Goal: Task Accomplishment & Management: Manage account settings

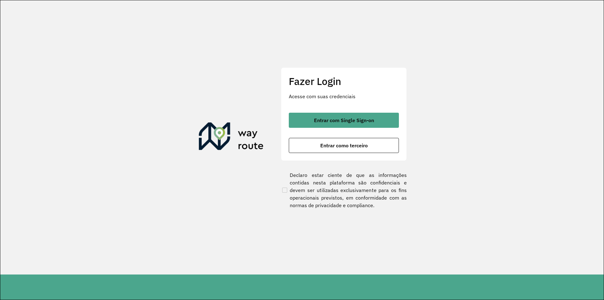
drag, startPoint x: 480, startPoint y: 95, endPoint x: 406, endPoint y: 118, distance: 77.5
click at [480, 95] on section "Fazer Login Acesse com suas credenciais Entrar com Single Sign-on Entrar como t…" at bounding box center [302, 137] width 604 height 274
click at [338, 150] on button "Entrar como terceiro" at bounding box center [344, 145] width 110 height 15
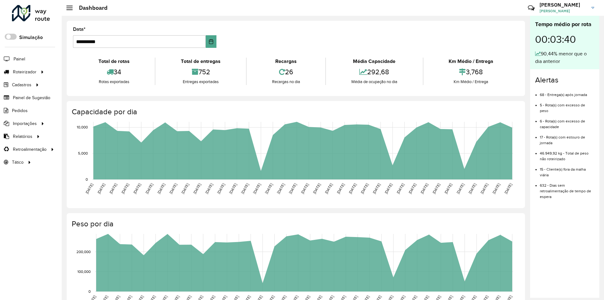
click at [330, 214] on div "Peso por dia [DATE] [DATE] [DATE] [DATE] [DATE] [DATE] [DATE] [DATE] [DATE] [DA…" at bounding box center [296, 266] width 459 height 107
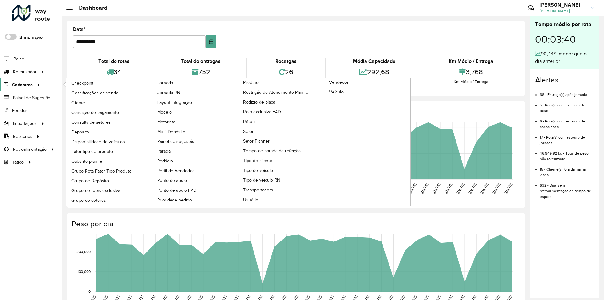
click at [35, 84] on icon at bounding box center [37, 84] width 5 height 9
click at [90, 103] on link "Cliente" at bounding box center [109, 102] width 86 height 9
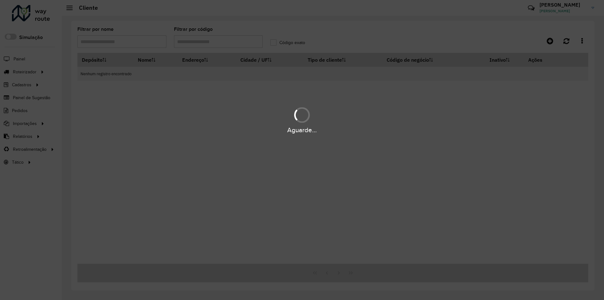
click at [229, 41] on div "Aguarde..." at bounding box center [302, 150] width 604 height 300
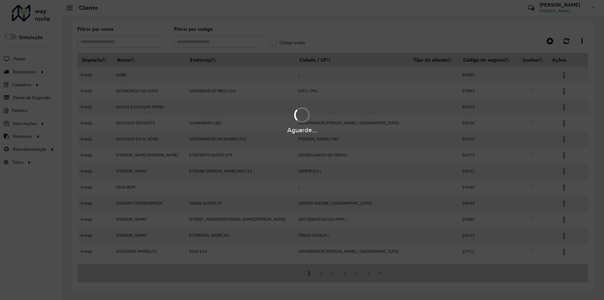
click at [229, 41] on div "Aguarde..." at bounding box center [302, 150] width 604 height 300
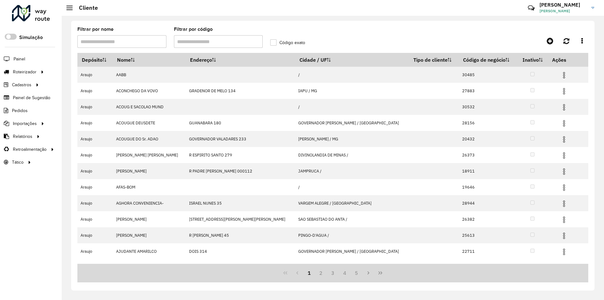
click at [229, 41] on input "Filtrar por código" at bounding box center [218, 41] width 89 height 13
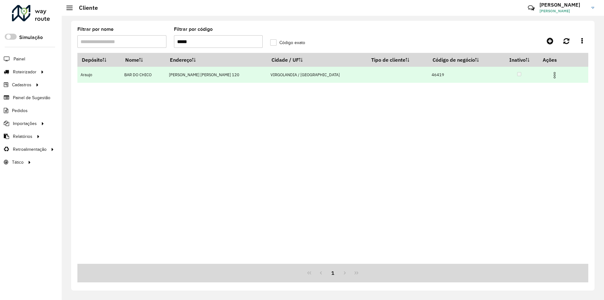
type input "*****"
click at [551, 75] on img at bounding box center [555, 75] width 8 height 8
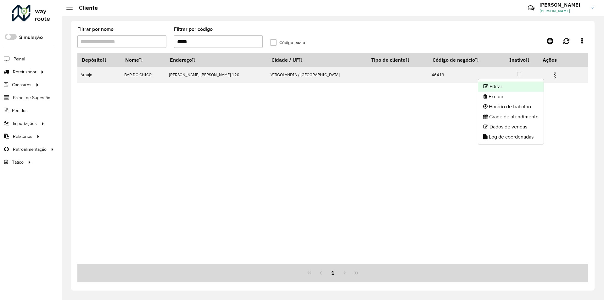
click at [513, 87] on li "Editar" at bounding box center [510, 87] width 65 height 10
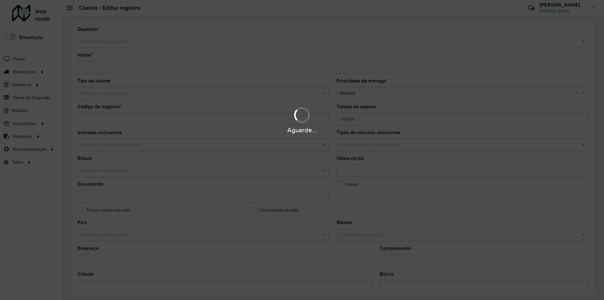
type input "**********"
type input "*****"
type input "********"
type input "**********"
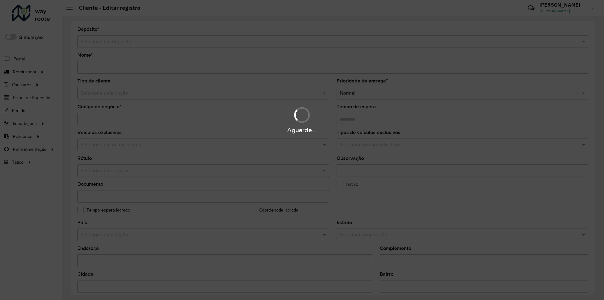
type input "**********"
type input "*********"
type input "**********"
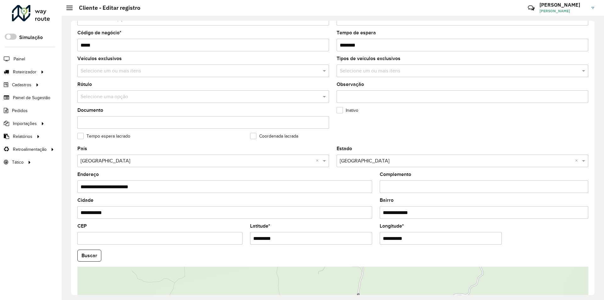
scroll to position [11, 0]
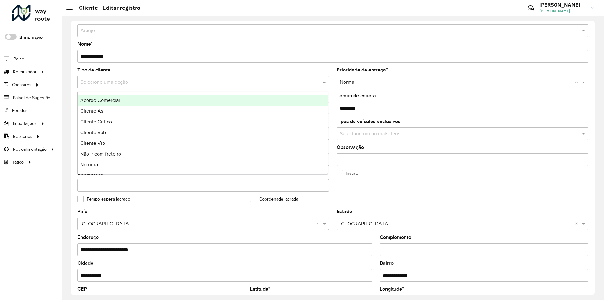
click at [142, 82] on input "text" at bounding box center [197, 83] width 233 height 8
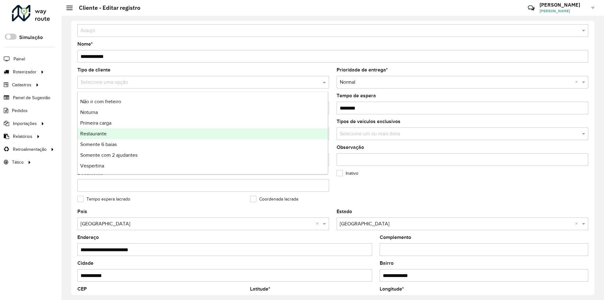
scroll to position [53, 0]
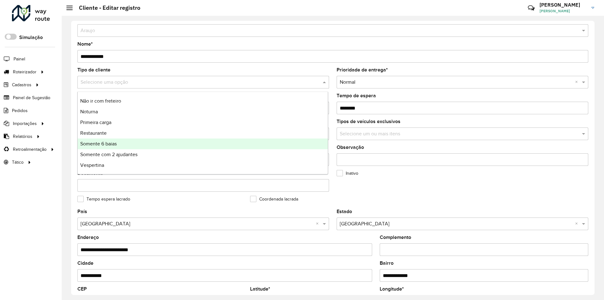
click at [125, 147] on div "Somente 6 baias" at bounding box center [203, 144] width 250 height 11
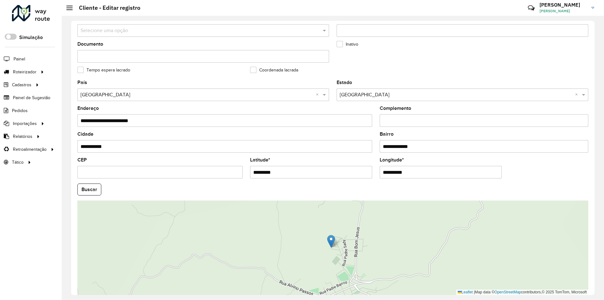
scroll to position [168, 0]
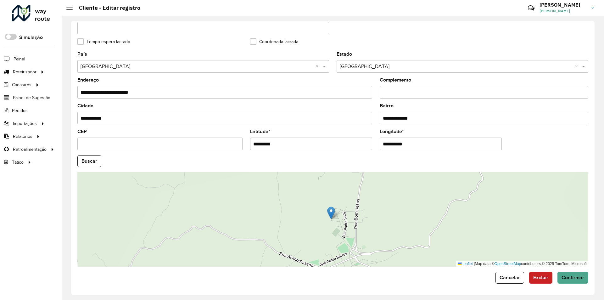
click at [576, 287] on div "**********" at bounding box center [333, 158] width 524 height 274
click at [574, 282] on button "Confirmar" at bounding box center [573, 278] width 31 height 12
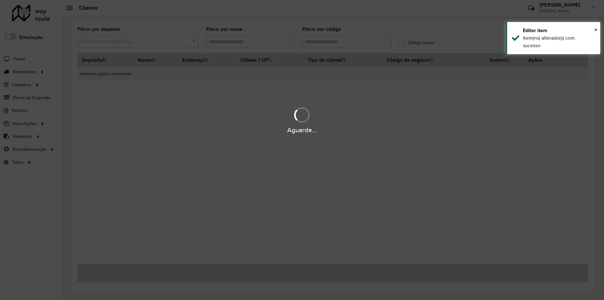
type input "*****"
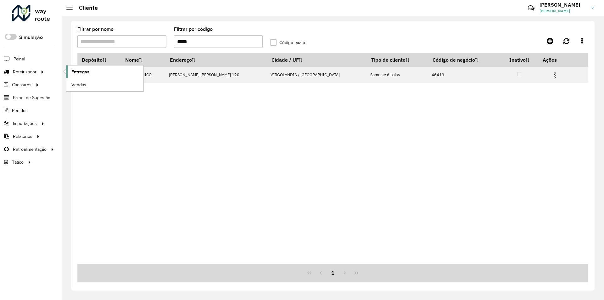
click at [106, 69] on link "Entregas" at bounding box center [104, 71] width 77 height 13
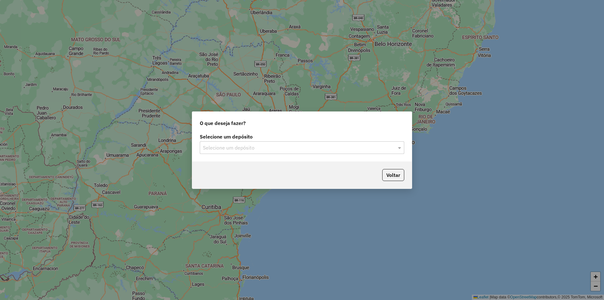
click at [256, 146] on input "text" at bounding box center [296, 148] width 186 height 8
click at [255, 170] on div "Araujo" at bounding box center [302, 166] width 204 height 11
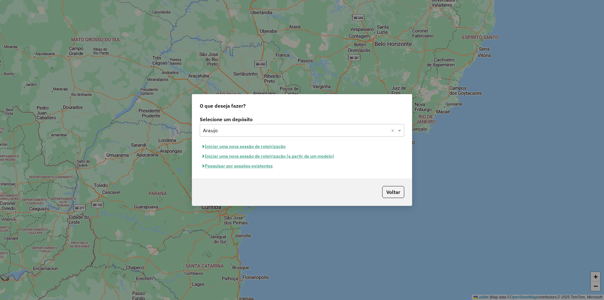
click at [259, 167] on button "Pesquisar por sessões existentes" at bounding box center [238, 166] width 76 height 10
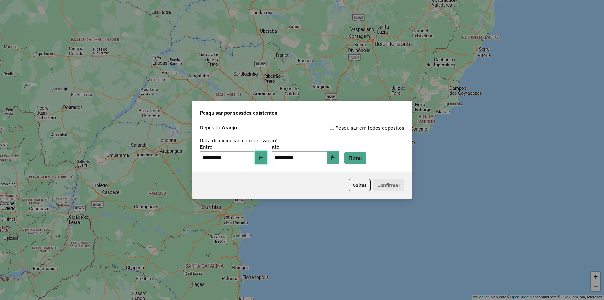
click at [263, 156] on icon "Choose Date" at bounding box center [261, 157] width 4 height 5
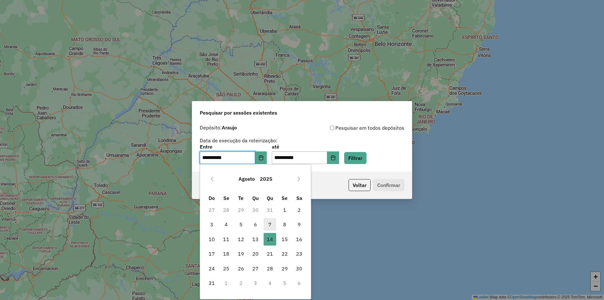
click at [268, 225] on span "7" at bounding box center [270, 224] width 13 height 13
type input "**********"
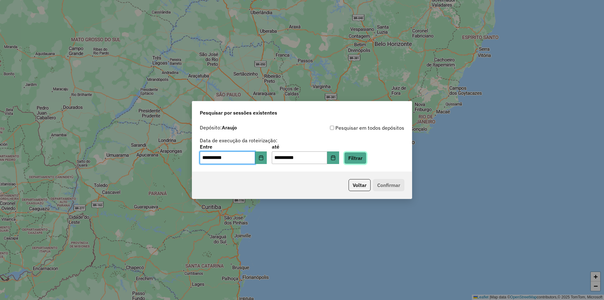
click at [367, 159] on button "Filtrar" at bounding box center [355, 158] width 22 height 12
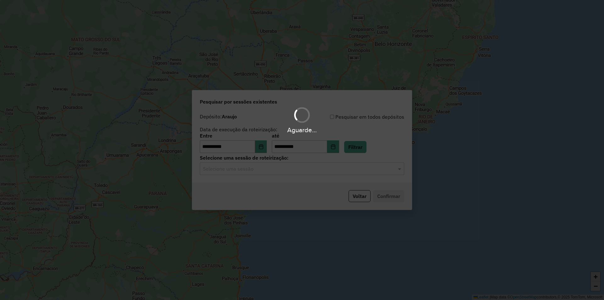
click at [257, 169] on hb-app "**********" at bounding box center [302, 150] width 604 height 300
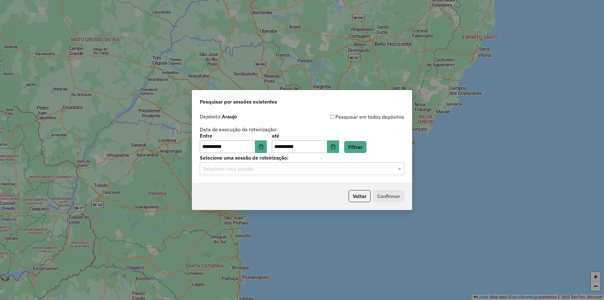
click at [259, 172] on input "text" at bounding box center [296, 169] width 186 height 8
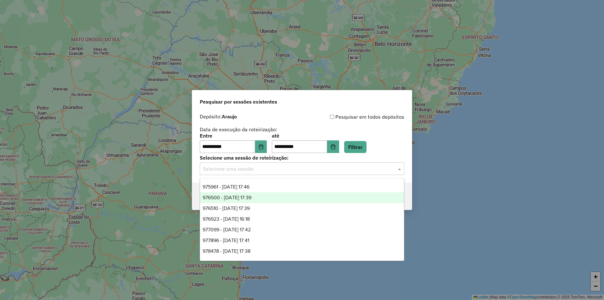
click at [269, 197] on div "976500 - 08/08/2025 17:39" at bounding box center [302, 197] width 204 height 11
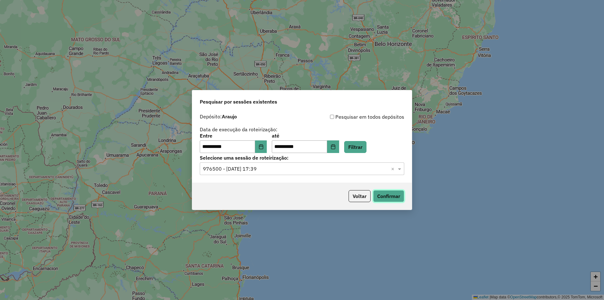
click at [394, 200] on button "Confirmar" at bounding box center [388, 196] width 31 height 12
click at [289, 179] on div "**********" at bounding box center [302, 146] width 220 height 72
click at [291, 171] on input "text" at bounding box center [296, 169] width 186 height 8
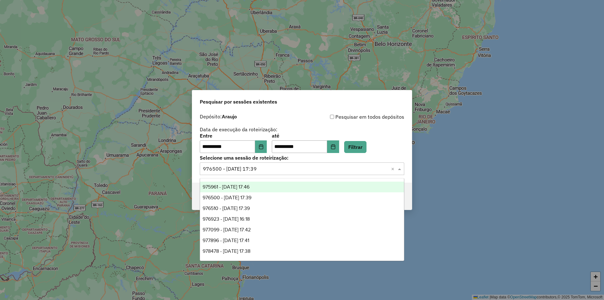
click at [261, 190] on div "975961 - 07/08/2025 17:46" at bounding box center [302, 187] width 204 height 11
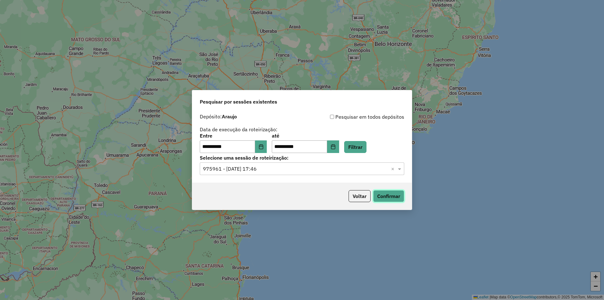
click at [392, 194] on button "Confirmar" at bounding box center [388, 196] width 31 height 12
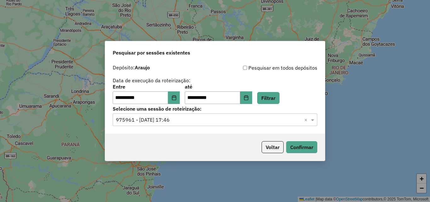
click at [172, 120] on input "text" at bounding box center [209, 120] width 186 height 8
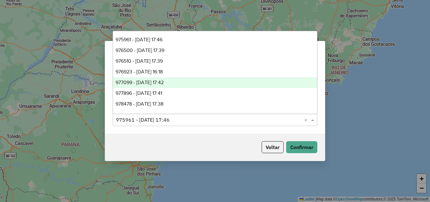
click at [169, 85] on div "977099 - 11/08/2025 17:42" at bounding box center [215, 82] width 204 height 11
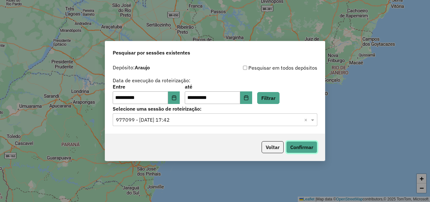
click at [294, 147] on button "Confirmar" at bounding box center [301, 147] width 31 height 12
click at [200, 122] on input "text" at bounding box center [209, 120] width 186 height 8
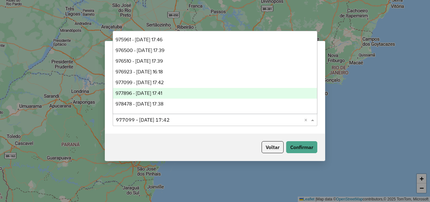
click at [178, 91] on div "977896 - 12/08/2025 17:41" at bounding box center [215, 93] width 204 height 11
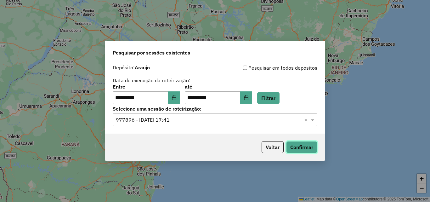
click at [296, 142] on button "Confirmar" at bounding box center [301, 147] width 31 height 12
click at [179, 123] on input "text" at bounding box center [209, 120] width 186 height 8
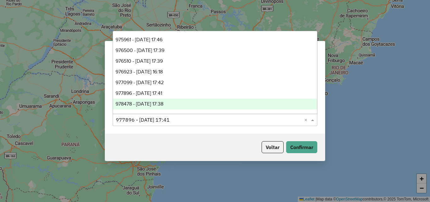
click at [163, 102] on span "978478 - 13/08/2025 17:38" at bounding box center [140, 103] width 48 height 5
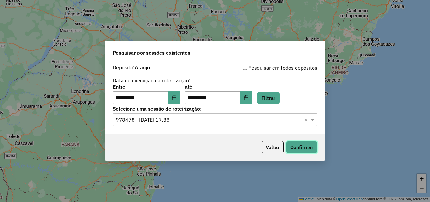
click at [302, 150] on button "Confirmar" at bounding box center [301, 147] width 31 height 12
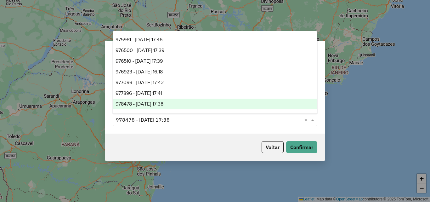
click at [183, 119] on input "text" at bounding box center [209, 120] width 186 height 8
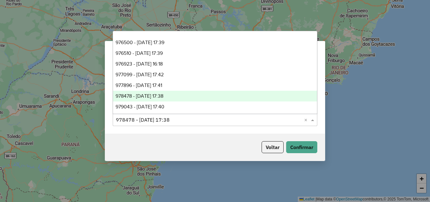
scroll to position [10, 0]
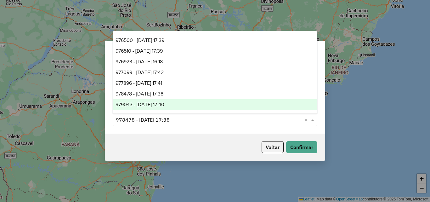
click at [180, 104] on div "979043 - 14/08/2025 17:40" at bounding box center [215, 104] width 204 height 11
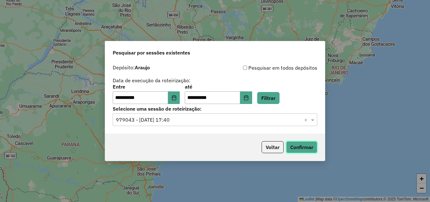
click at [305, 150] on button "Confirmar" at bounding box center [301, 147] width 31 height 12
click at [196, 120] on input "text" at bounding box center [209, 120] width 186 height 8
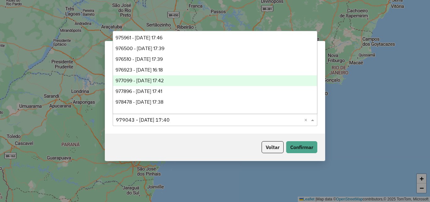
scroll to position [0, 0]
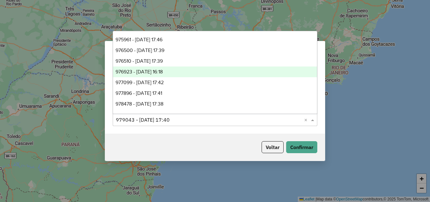
click at [184, 76] on div "976923 - 09/08/2025 16:18" at bounding box center [215, 71] width 204 height 11
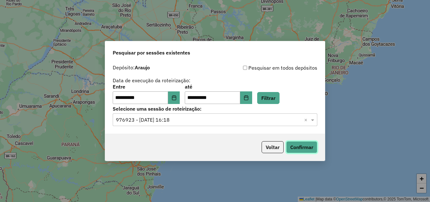
click at [297, 149] on button "Confirmar" at bounding box center [301, 147] width 31 height 12
click at [165, 126] on div "Selecione uma sessão × 976923 - 09/08/2025 16:18 ×" at bounding box center [215, 119] width 205 height 13
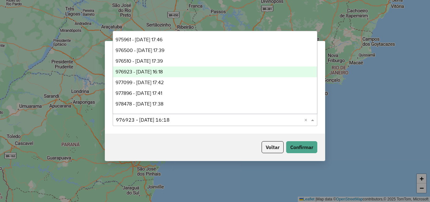
click at [170, 121] on input "text" at bounding box center [209, 120] width 186 height 8
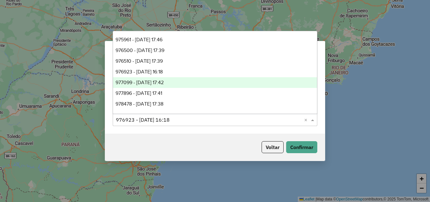
click at [164, 81] on span "977099 - 11/08/2025 17:42" at bounding box center [140, 82] width 48 height 5
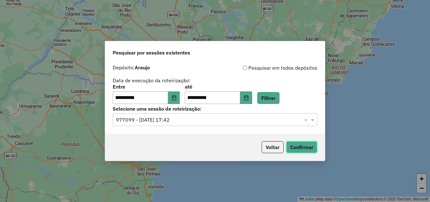
click at [298, 144] on button "Confirmar" at bounding box center [301, 147] width 31 height 12
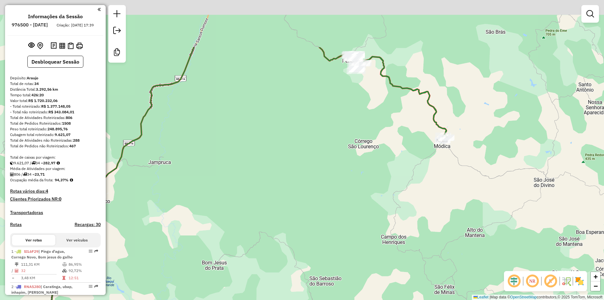
drag, startPoint x: 480, startPoint y: 83, endPoint x: 473, endPoint y: 151, distance: 67.8
click at [473, 150] on div "Janela de atendimento Grade de atendimento Capacidade Transportadoras Veículos …" at bounding box center [302, 150] width 604 height 300
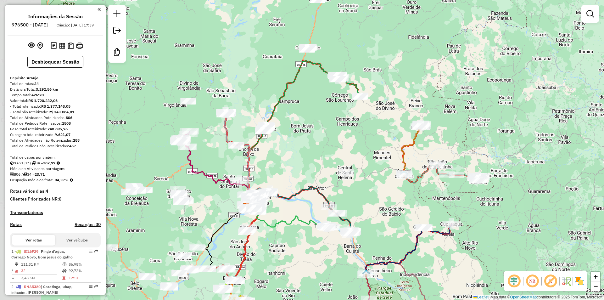
drag, startPoint x: 216, startPoint y: 150, endPoint x: 293, endPoint y: 120, distance: 82.4
click at [293, 120] on div "Janela de atendimento Grade de atendimento Capacidade Transportadoras Veículos …" at bounding box center [302, 150] width 604 height 300
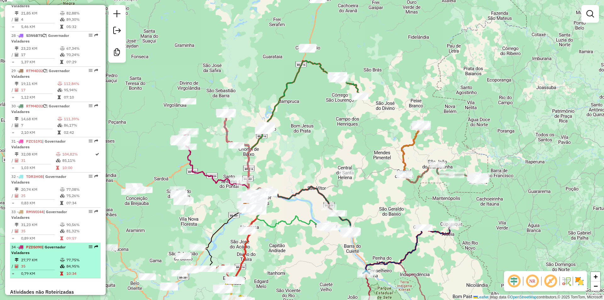
scroll to position [1261, 0]
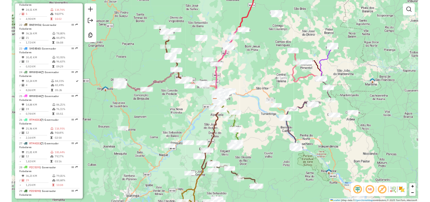
scroll to position [1224, 0]
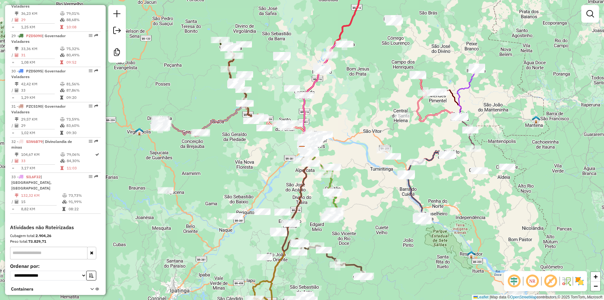
click at [375, 195] on div "Janela de atendimento Grade de atendimento Capacidade Transportadoras Veículos …" at bounding box center [302, 150] width 604 height 300
click at [507, 80] on div "Janela de atendimento Grade de atendimento Capacidade Transportadoras Veículos …" at bounding box center [302, 150] width 604 height 300
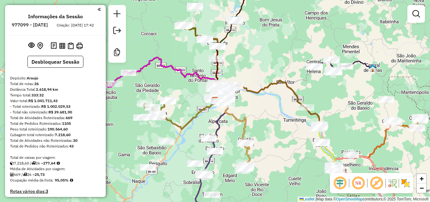
drag, startPoint x: 295, startPoint y: 135, endPoint x: 301, endPoint y: 48, distance: 87.1
click at [301, 48] on div "Janela de atendimento Grade de atendimento Capacidade Transportadoras Veículos …" at bounding box center [215, 101] width 430 height 202
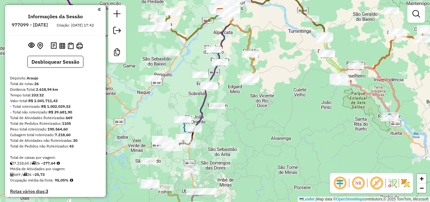
drag, startPoint x: 239, startPoint y: 159, endPoint x: 268, endPoint y: 54, distance: 109.0
click at [268, 54] on div "Janela de atendimento Grade de atendimento Capacidade Transportadoras Veículos …" at bounding box center [215, 101] width 430 height 202
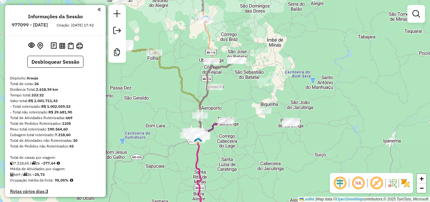
click at [225, 66] on icon at bounding box center [216, 98] width 41 height 76
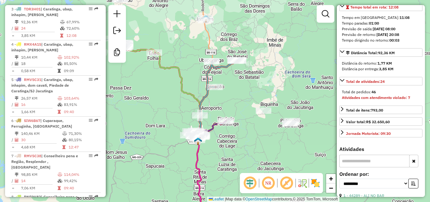
scroll to position [220, 0]
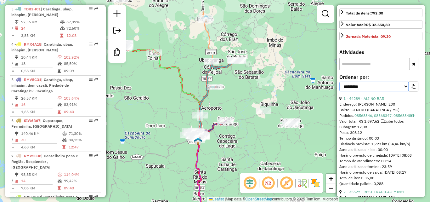
click at [384, 89] on select "**********" at bounding box center [373, 87] width 69 height 10
select select "**********"
click at [339, 82] on select "**********" at bounding box center [373, 87] width 69 height 10
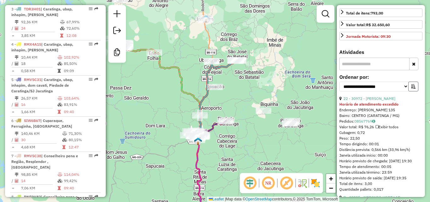
click at [415, 89] on button "button" at bounding box center [413, 87] width 10 height 10
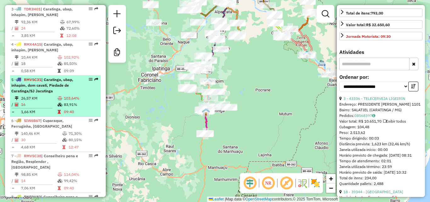
drag, startPoint x: 234, startPoint y: 64, endPoint x: 91, endPoint y: 105, distance: 148.6
click at [91, 105] on hb-router-mapa "Informações da Sessão 977099 - 11/08/2025 Criação: 08/08/2025 17:42 Desbloquear…" at bounding box center [215, 101] width 430 height 202
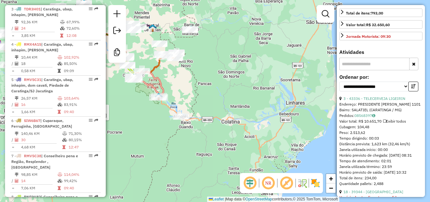
click at [211, 75] on div "Rota 19 - Placa RNA5J79 46105 - BAR DO PORTUGUES Janela de atendimento Grade de…" at bounding box center [215, 101] width 430 height 202
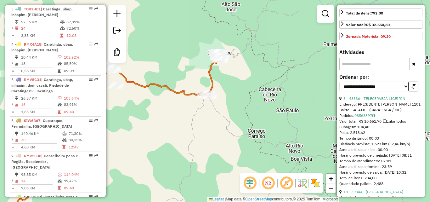
click at [210, 73] on icon at bounding box center [162, 74] width 118 height 44
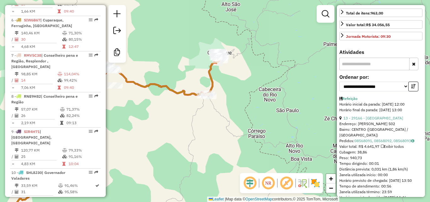
scroll to position [422, 0]
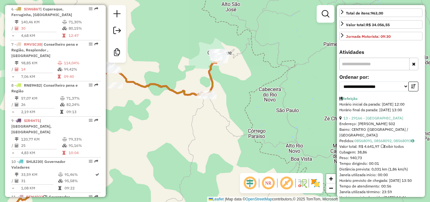
click at [212, 136] on div "Janela de atendimento Grade de atendimento Capacidade Transportadoras Veículos …" at bounding box center [215, 101] width 430 height 202
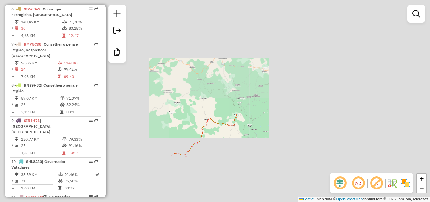
drag, startPoint x: 252, startPoint y: 80, endPoint x: 252, endPoint y: 75, distance: 5.0
click at [252, 75] on div "Janela de atendimento Grade de atendimento Capacidade Transportadoras Veículos …" at bounding box center [215, 101] width 430 height 202
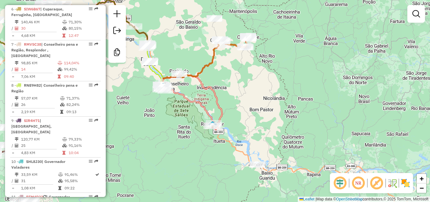
drag, startPoint x: 185, startPoint y: 61, endPoint x: 209, endPoint y: 80, distance: 30.9
click at [209, 80] on div "Rota 7 - Placa RMV5C38 11707 - MERCEARIA DO ANJAO Rota 7 - Placa RMV5C38 44214 …" at bounding box center [215, 101] width 430 height 202
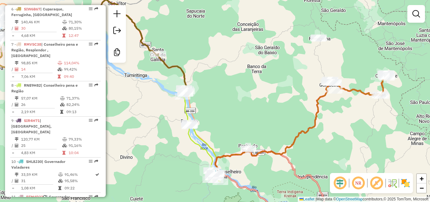
click at [175, 68] on icon at bounding box center [84, 47] width 205 height 94
select select "**********"
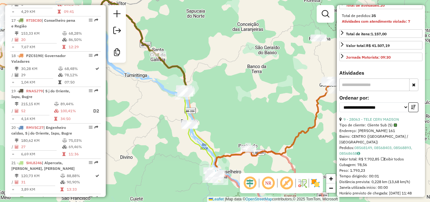
scroll to position [252, 0]
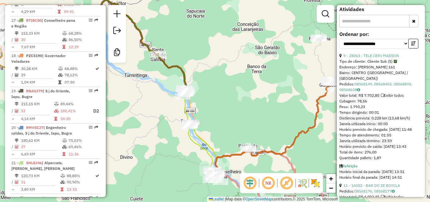
drag, startPoint x: 235, startPoint y: 86, endPoint x: 252, endPoint y: 98, distance: 19.7
click at [235, 86] on div "Janela de atendimento Grade de atendimento Capacidade Transportadoras Veículos …" at bounding box center [215, 101] width 430 height 202
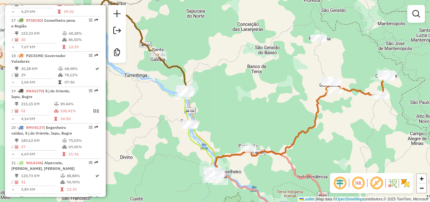
drag, startPoint x: 253, startPoint y: 98, endPoint x: 236, endPoint y: 97, distance: 17.0
click at [238, 97] on div "Janela de atendimento Grade de atendimento Capacidade Transportadoras Veículos …" at bounding box center [215, 101] width 430 height 202
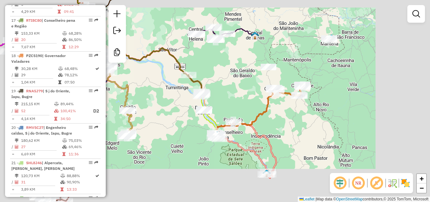
drag, startPoint x: 182, startPoint y: 153, endPoint x: 247, endPoint y: 131, distance: 68.7
click at [247, 131] on div "Janela de atendimento Grade de atendimento Capacidade Transportadoras Veículos …" at bounding box center [215, 101] width 430 height 202
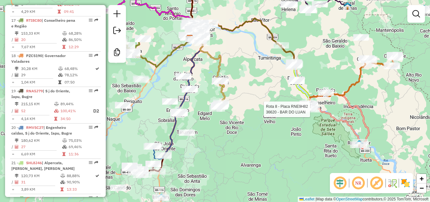
drag, startPoint x: 236, startPoint y: 138, endPoint x: 264, endPoint y: 130, distance: 28.8
click at [264, 130] on div "Rota 8 - Placa RNE9H82 36620 - BAR DO LUAN Janela de atendimento Grade de atend…" at bounding box center [215, 101] width 430 height 202
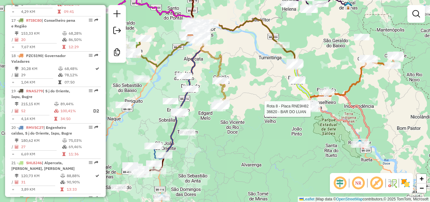
click at [219, 92] on icon at bounding box center [222, 94] width 8 height 28
select select "**********"
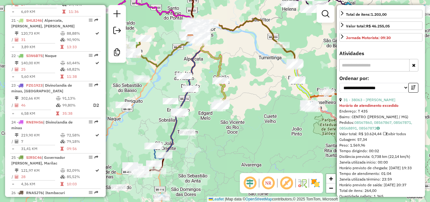
scroll to position [220, 0]
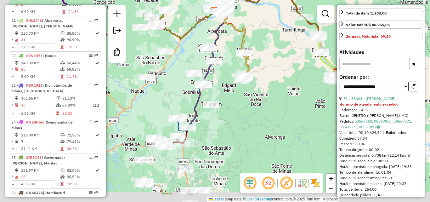
drag, startPoint x: 219, startPoint y: 156, endPoint x: 253, endPoint y: 110, distance: 57.6
click at [253, 110] on div "Janela de atendimento Grade de atendimento Capacidade Transportadoras Veículos …" at bounding box center [215, 101] width 430 height 202
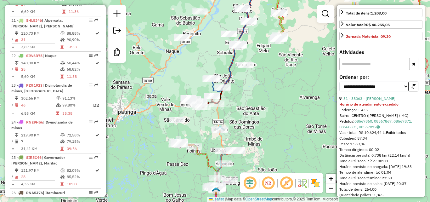
drag, startPoint x: 246, startPoint y: 125, endPoint x: 281, endPoint y: 49, distance: 83.6
click at [285, 40] on div "Janela de atendimento Grade de atendimento Capacidade Transportadoras Veículos …" at bounding box center [215, 101] width 430 height 202
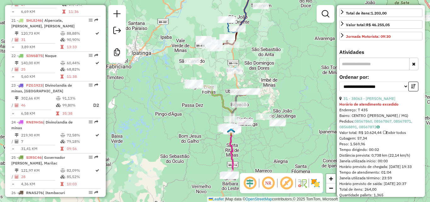
drag, startPoint x: 273, startPoint y: 83, endPoint x: 256, endPoint y: 112, distance: 33.3
click at [256, 112] on div "Janela de atendimento Grade de atendimento Capacidade Transportadoras Veículos …" at bounding box center [215, 101] width 430 height 202
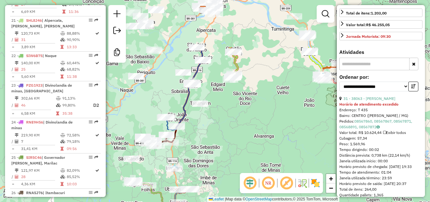
drag, startPoint x: 258, startPoint y: 93, endPoint x: 244, endPoint y: 121, distance: 31.4
click at [218, 156] on div "Janela de atendimento Grade de atendimento Capacidade Transportadoras Veículos …" at bounding box center [215, 101] width 430 height 202
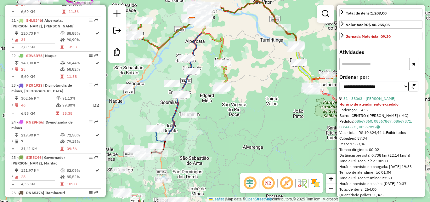
drag, startPoint x: 248, startPoint y: 70, endPoint x: 224, endPoint y: 85, distance: 28.9
click at [201, 147] on div "Janela de atendimento Grade de atendimento Capacidade Transportadoras Veículos …" at bounding box center [215, 101] width 430 height 202
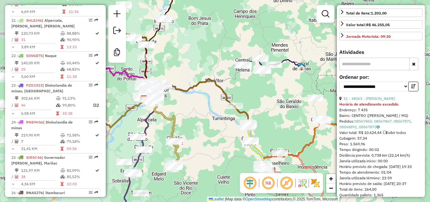
drag, startPoint x: 224, startPoint y: 85, endPoint x: 226, endPoint y: 107, distance: 21.8
click at [203, 138] on div "Janela de atendimento Grade de atendimento Capacidade Transportadoras Veículos …" at bounding box center [215, 101] width 430 height 202
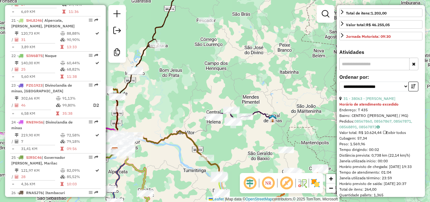
drag, startPoint x: 236, startPoint y: 64, endPoint x: 228, endPoint y: 44, distance: 21.6
click at [231, 43] on div "Janela de atendimento Grade de atendimento Capacidade Transportadoras Veículos …" at bounding box center [215, 101] width 430 height 202
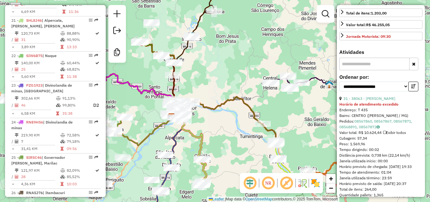
drag, startPoint x: 238, startPoint y: 63, endPoint x: 235, endPoint y: 66, distance: 4.0
click at [251, 57] on div "Janela de atendimento Grade de atendimento Capacidade Transportadoras Veículos …" at bounding box center [215, 101] width 430 height 202
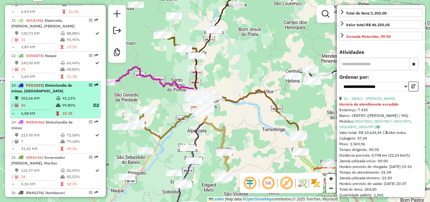
drag, startPoint x: 244, startPoint y: 71, endPoint x: 33, endPoint y: 97, distance: 211.9
click at [244, 70] on div "Janela de atendimento Grade de atendimento Capacidade Transportadoras Veículos …" at bounding box center [215, 101] width 430 height 202
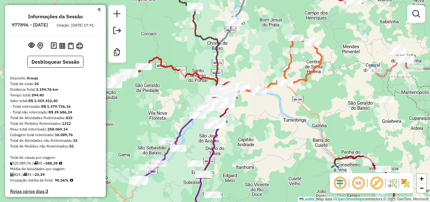
drag, startPoint x: 288, startPoint y: 130, endPoint x: 269, endPoint y: 37, distance: 94.8
click at [272, 41] on div "Janela de atendimento Grade de atendimento Capacidade Transportadoras Veículos …" at bounding box center [215, 101] width 430 height 202
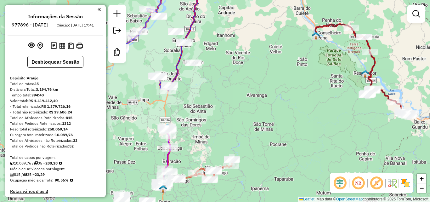
drag, startPoint x: 248, startPoint y: 126, endPoint x: 258, endPoint y: 53, distance: 73.6
click at [257, 54] on div "Janela de atendimento Grade de atendimento Capacidade Transportadoras Veículos …" at bounding box center [215, 101] width 430 height 202
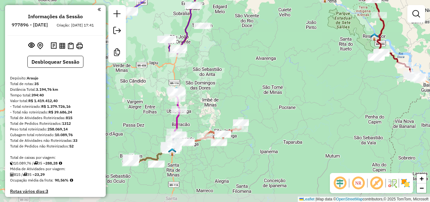
drag, startPoint x: 245, startPoint y: 143, endPoint x: 252, endPoint y: 91, distance: 52.8
click at [252, 91] on div "Janela de atendimento Grade de atendimento Capacidade Transportadoras Veículos …" at bounding box center [215, 101] width 430 height 202
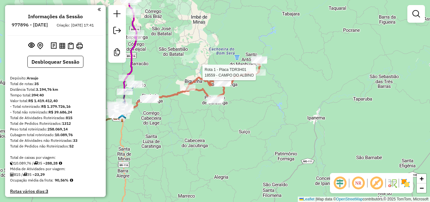
click at [243, 72] on icon at bounding box center [204, 79] width 112 height 41
select select "**********"
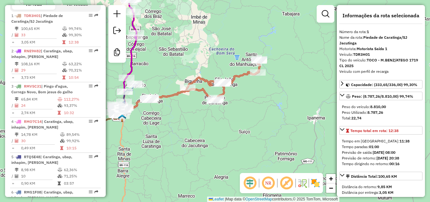
scroll to position [248, 0]
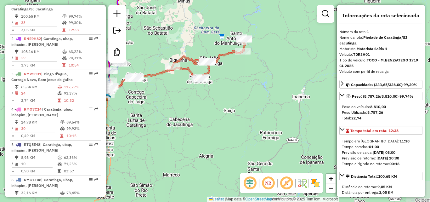
drag, startPoint x: 248, startPoint y: 123, endPoint x: 243, endPoint y: 81, distance: 42.5
click at [243, 81] on div "Janela de atendimento Grade de atendimento Capacidade Transportadoras Veículos …" at bounding box center [215, 101] width 430 height 202
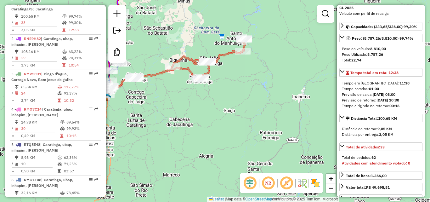
scroll to position [157, 0]
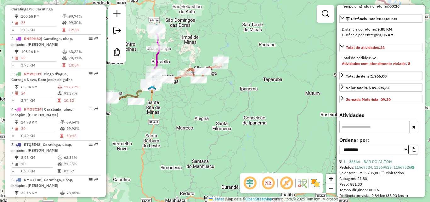
drag, startPoint x: 225, startPoint y: 143, endPoint x: 232, endPoint y: 106, distance: 37.4
click at [222, 160] on div "Janela de atendimento Grade de atendimento Capacidade Transportadoras Veículos …" at bounding box center [215, 101] width 430 height 202
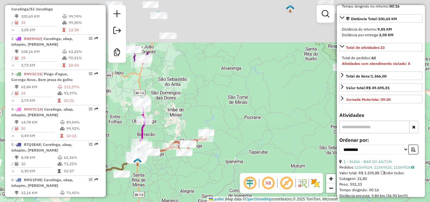
click at [215, 119] on div "Janela de atendimento Grade de atendimento Capacidade Transportadoras Veículos …" at bounding box center [215, 101] width 430 height 202
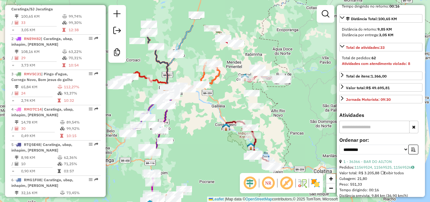
drag, startPoint x: 269, startPoint y: 50, endPoint x: 216, endPoint y: 111, distance: 80.8
click at [216, 111] on div "Janela de atendimento Grade de atendimento Capacidade Transportadoras Veículos …" at bounding box center [215, 101] width 430 height 202
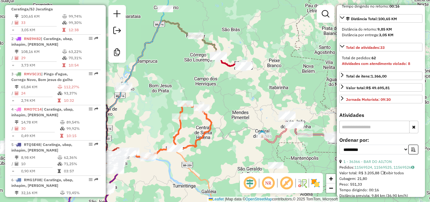
drag, startPoint x: 195, startPoint y: 74, endPoint x: 226, endPoint y: 69, distance: 31.9
click at [226, 69] on div "Janela de atendimento Grade de atendimento Capacidade Transportadoras Veículos …" at bounding box center [215, 101] width 430 height 202
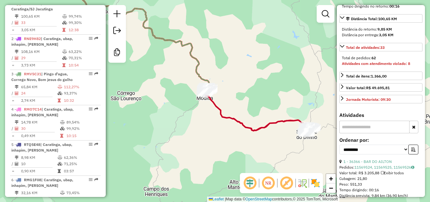
click at [170, 37] on icon at bounding box center [83, 36] width 252 height 113
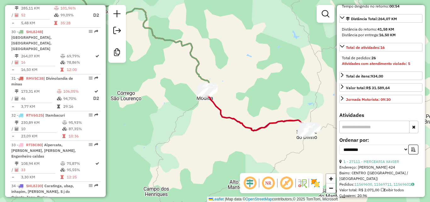
scroll to position [283, 0]
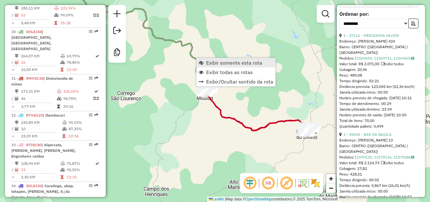
click at [239, 65] on span "Exibir somente esta rota" at bounding box center [234, 62] width 56 height 5
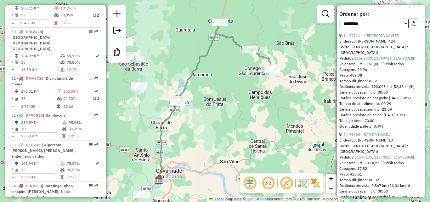
click at [252, 82] on div "Rota 30 - Placa SHL8J48 36838 - TELE CERVEJA SOUZA Janela de atendimento Grade …" at bounding box center [215, 101] width 430 height 202
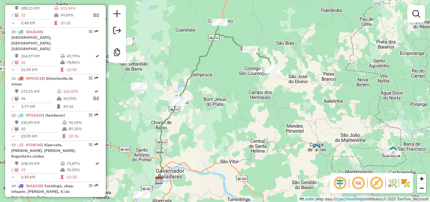
drag, startPoint x: 265, startPoint y: 56, endPoint x: 275, endPoint y: 56, distance: 9.8
click at [265, 56] on icon at bounding box center [225, 62] width 96 height 81
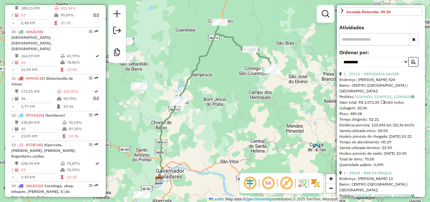
scroll to position [252, 0]
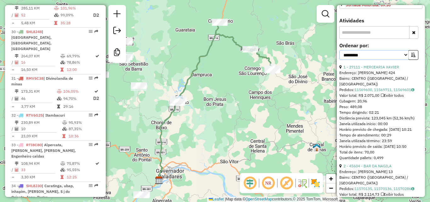
click at [387, 55] on select "**********" at bounding box center [373, 55] width 69 height 10
select select "**********"
click at [339, 50] on select "**********" at bounding box center [373, 55] width 69 height 10
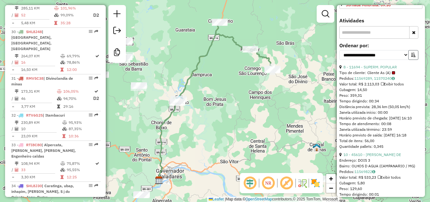
click at [411, 55] on icon "button" at bounding box center [413, 55] width 4 height 4
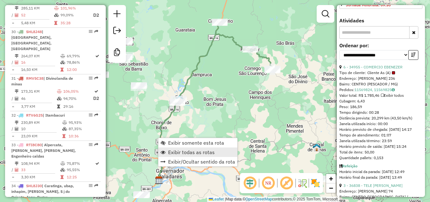
click at [191, 152] on span "Exibir todas as rotas" at bounding box center [191, 152] width 47 height 5
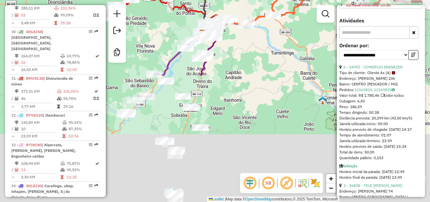
drag, startPoint x: 190, startPoint y: 183, endPoint x: 234, endPoint y: 28, distance: 160.6
click at [234, 28] on div "Janela de atendimento Grade de atendimento Capacidade Transportadoras Veículos …" at bounding box center [215, 101] width 430 height 202
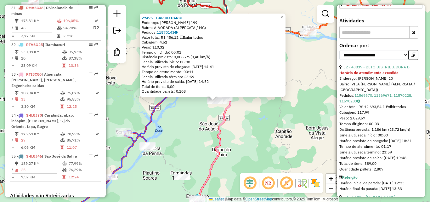
scroll to position [1369, 0]
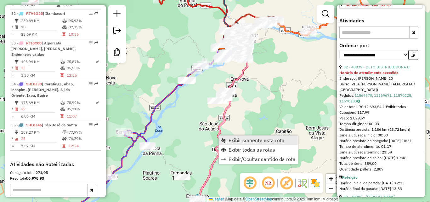
click at [253, 141] on span "Exibir somente esta rota" at bounding box center [257, 140] width 56 height 5
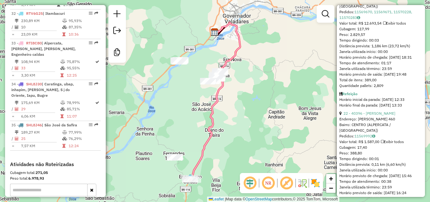
scroll to position [341, 0]
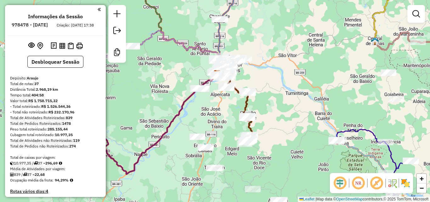
drag, startPoint x: 221, startPoint y: 124, endPoint x: 235, endPoint y: 71, distance: 55.0
click at [235, 71] on div "Janela de atendimento Grade de atendimento Capacidade Transportadoras Veículos …" at bounding box center [215, 101] width 430 height 202
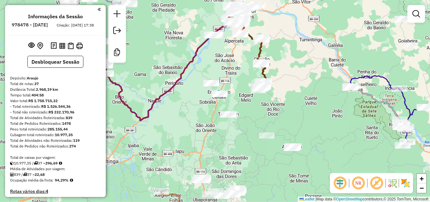
drag, startPoint x: 238, startPoint y: 104, endPoint x: 244, endPoint y: 83, distance: 22.2
click at [243, 83] on div "Janela de atendimento Grade de atendimento Capacidade Transportadoras Veículos …" at bounding box center [215, 101] width 430 height 202
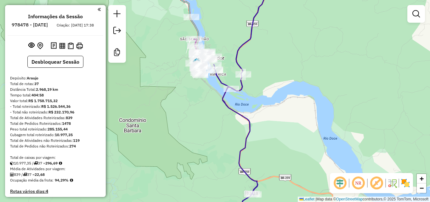
click at [217, 80] on icon at bounding box center [246, 101] width 64 height 242
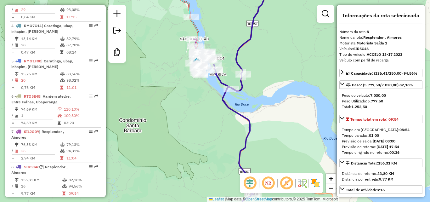
scroll to position [487, 0]
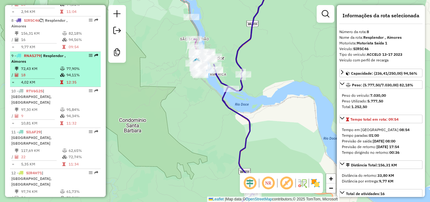
click at [54, 72] on td "18" at bounding box center [40, 75] width 39 height 6
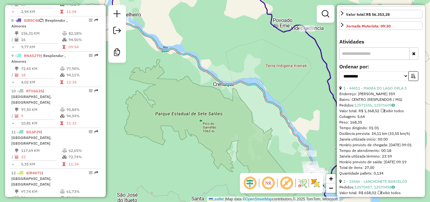
scroll to position [220, 0]
click at [376, 77] on select "**********" at bounding box center [373, 75] width 69 height 10
select select "**********"
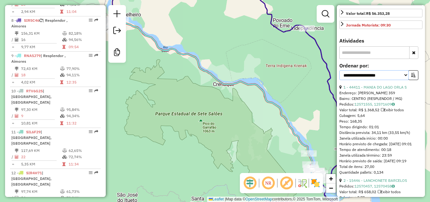
click at [339, 70] on select "**********" at bounding box center [373, 75] width 69 height 10
click at [414, 75] on button "button" at bounding box center [413, 75] width 10 height 10
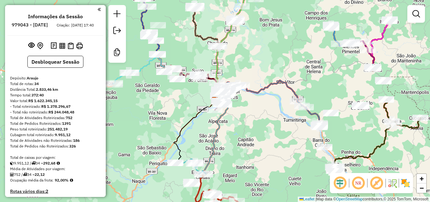
drag, startPoint x: 275, startPoint y: 127, endPoint x: 280, endPoint y: 55, distance: 71.3
click at [280, 55] on div "Janela de atendimento Grade de atendimento Capacidade Transportadoras Veículos …" at bounding box center [215, 101] width 430 height 202
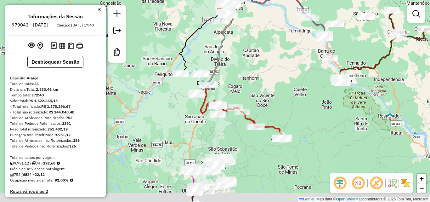
drag, startPoint x: 193, startPoint y: 165, endPoint x: 201, endPoint y: 106, distance: 59.0
click at [201, 106] on div "Janela de atendimento Grade de atendimento Capacidade Transportadoras Veículos …" at bounding box center [215, 101] width 430 height 202
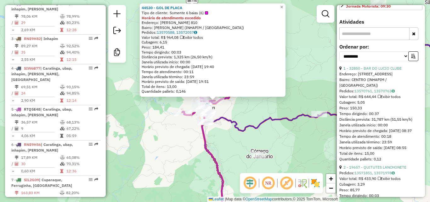
scroll to position [252, 0]
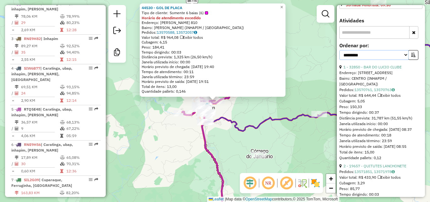
drag, startPoint x: 384, startPoint y: 53, endPoint x: 386, endPoint y: 56, distance: 3.4
click at [384, 53] on select "**********" at bounding box center [373, 55] width 69 height 10
select select "**********"
click at [339, 50] on select "**********" at bounding box center [373, 55] width 69 height 10
click at [412, 56] on icon "button" at bounding box center [413, 55] width 4 height 4
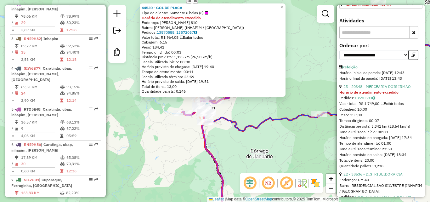
click at [173, 116] on div "44530 - GOL DE PLACA Tipo de cliente: Somente 6 baias (6) Horário de atendiment…" at bounding box center [215, 101] width 430 height 202
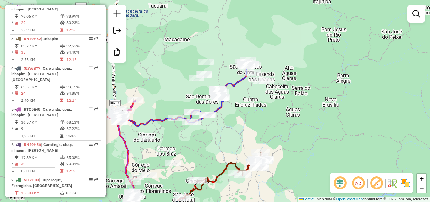
click at [235, 158] on div "Rota 3 - Placa RNE9H82 31758 - SITIO LIMA Janela de atendimento Grade de atendi…" at bounding box center [215, 101] width 430 height 202
click at [235, 160] on icon at bounding box center [231, 167] width 69 height 30
select select "**********"
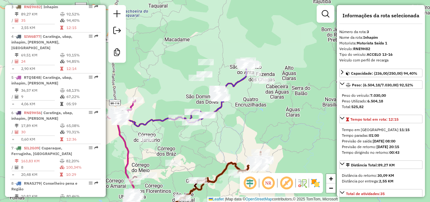
scroll to position [313, 0]
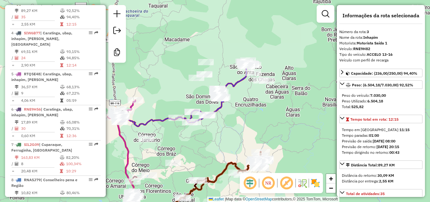
click at [221, 133] on div "Janela de atendimento Grade de atendimento Capacidade Transportadoras Veículos …" at bounding box center [215, 101] width 430 height 202
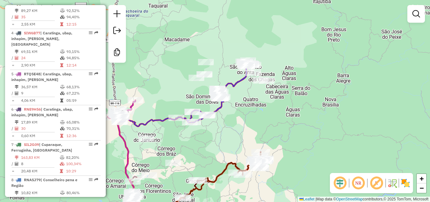
drag, startPoint x: 216, startPoint y: 153, endPoint x: 286, endPoint y: 61, distance: 115.8
click at [286, 61] on div "Janela de atendimento Grade de atendimento Capacidade Transportadoras Veículos …" at bounding box center [215, 101] width 430 height 202
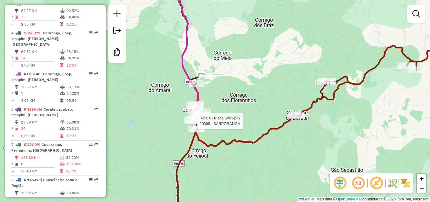
select select "**********"
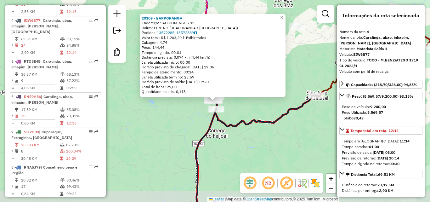
scroll to position [342, 0]
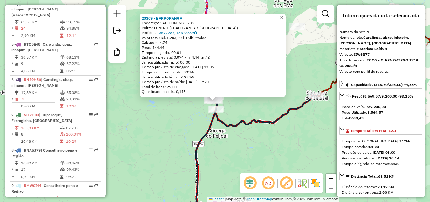
click at [241, 137] on div "20309 - BARPORANGA Endereço: SAO DOMINGOS 92 Bairro: CENTRO (UBAPORANGA / MG) P…" at bounding box center [215, 101] width 430 height 202
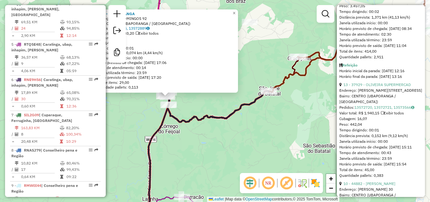
scroll to position [378, 0]
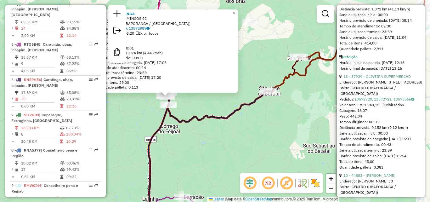
drag, startPoint x: 219, startPoint y: 145, endPoint x: 219, endPoint y: 154, distance: 8.8
click at [219, 145] on div "20309 - BARPORANGA Endereço: SAO DOMINGOS 92 Bairro: CENTRO (UBAPORANGA / MG) P…" at bounding box center [215, 101] width 430 height 202
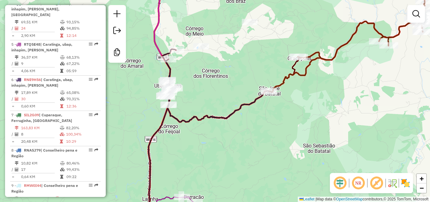
drag, startPoint x: 217, startPoint y: 168, endPoint x: 249, endPoint y: 54, distance: 118.9
click at [249, 54] on div "Janela de atendimento Grade de atendimento Capacidade Transportadoras Veículos …" at bounding box center [215, 101] width 430 height 202
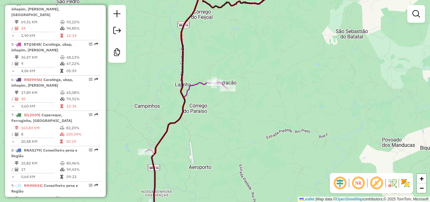
drag, startPoint x: 223, startPoint y: 102, endPoint x: 296, endPoint y: -1, distance: 125.9
click at [296, 0] on html "Aguarde... Pop-up bloqueado! Seu navegador bloqueou automáticamente a abertura …" at bounding box center [215, 101] width 430 height 202
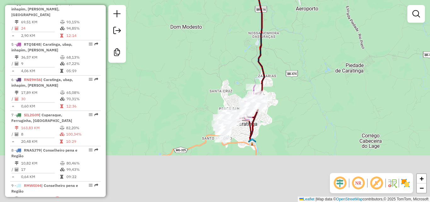
drag, startPoint x: 283, startPoint y: 76, endPoint x: 314, endPoint y: 17, distance: 66.6
click at [315, 17] on div "Rota 5 - Placa RTQ5E48 32748 - BAR DO TIAO Janela de atendimento Grade de atend…" at bounding box center [215, 101] width 430 height 202
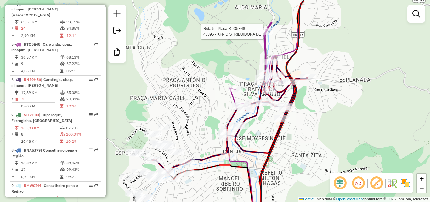
click at [266, 38] on icon at bounding box center [269, 43] width 78 height 127
select select "**********"
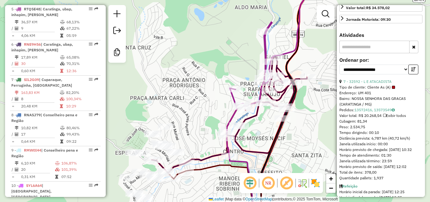
scroll to position [252, 0]
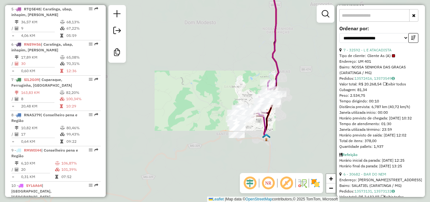
click at [219, 89] on div "Janela de atendimento Grade de atendimento Capacidade Transportadoras Veículos …" at bounding box center [215, 101] width 430 height 202
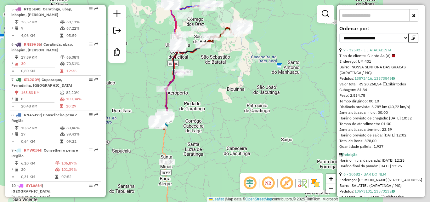
drag, startPoint x: 272, startPoint y: 65, endPoint x: 223, endPoint y: 89, distance: 53.5
click at [223, 89] on div "Janela de atendimento Grade de atendimento Capacidade Transportadoras Veículos …" at bounding box center [215, 101] width 430 height 202
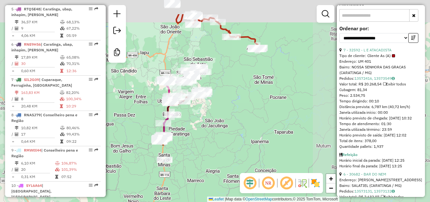
drag, startPoint x: 269, startPoint y: 70, endPoint x: 233, endPoint y: 109, distance: 53.2
click at [233, 110] on div "Janela de atendimento Grade de atendimento Capacidade Transportadoras Veículos …" at bounding box center [215, 101] width 430 height 202
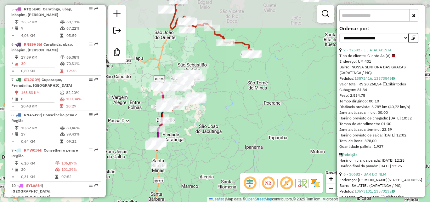
drag, startPoint x: 242, startPoint y: 96, endPoint x: 229, endPoint y: 110, distance: 19.0
click at [226, 116] on div "Janela de atendimento Grade de atendimento Capacidade Transportadoras Veículos …" at bounding box center [215, 101] width 430 height 202
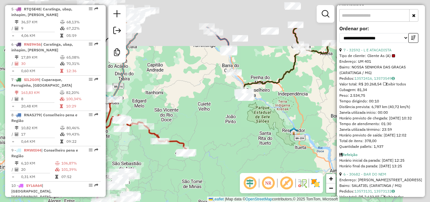
drag, startPoint x: 250, startPoint y: 67, endPoint x: 220, endPoint y: 116, distance: 56.9
click at [220, 116] on div "Janela de atendimento Grade de atendimento Capacidade Transportadoras Veículos …" at bounding box center [215, 101] width 430 height 202
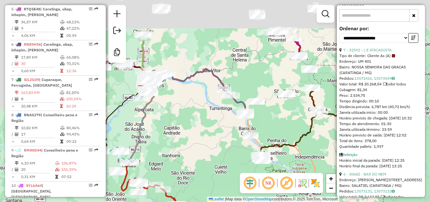
drag, startPoint x: 215, startPoint y: 119, endPoint x: 232, endPoint y: 145, distance: 31.4
click at [232, 145] on div "Janela de atendimento Grade de atendimento Capacidade Transportadoras Veículos …" at bounding box center [215, 101] width 430 height 202
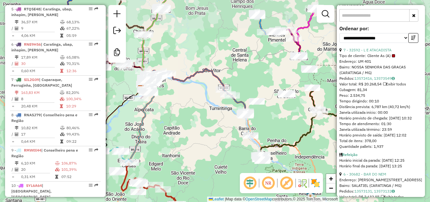
click at [249, 108] on div "Janela de atendimento Grade de atendimento Capacidade Transportadoras Veículos …" at bounding box center [215, 101] width 430 height 202
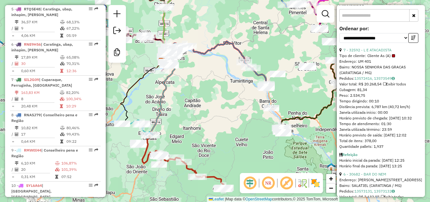
drag, startPoint x: 214, startPoint y: 110, endPoint x: 194, endPoint y: 148, distance: 42.4
click at [194, 148] on div "Janela de atendimento Grade de atendimento Capacidade Transportadoras Veículos …" at bounding box center [215, 101] width 430 height 202
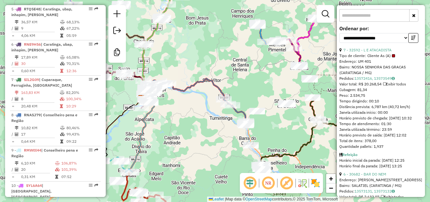
drag, startPoint x: 206, startPoint y: 114, endPoint x: 251, endPoint y: 141, distance: 52.0
click at [251, 141] on div "Janela de atendimento Grade de atendimento Capacidade Transportadoras Veículos …" at bounding box center [215, 101] width 430 height 202
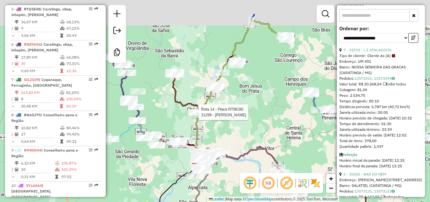
drag, startPoint x: 205, startPoint y: 106, endPoint x: 212, endPoint y: 109, distance: 8.0
click at [206, 115] on div at bounding box center [197, 112] width 19 height 6
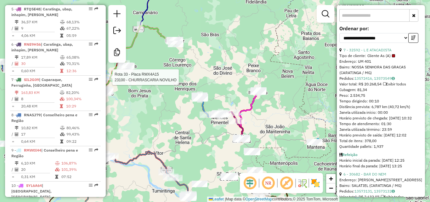
click at [255, 105] on icon at bounding box center [248, 115] width 19 height 48
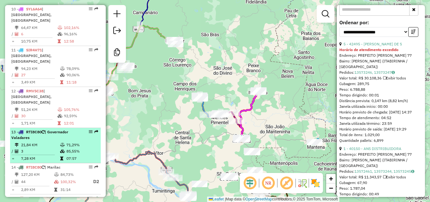
scroll to position [232, 0]
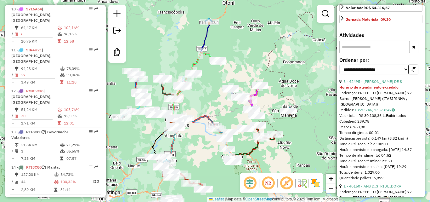
drag, startPoint x: 177, startPoint y: 117, endPoint x: 207, endPoint y: 102, distance: 33.6
click at [207, 102] on div "Janela de atendimento Grade de atendimento Capacidade Transportadoras Veículos …" at bounding box center [215, 101] width 430 height 202
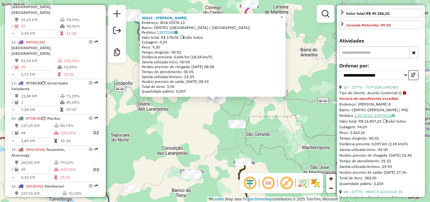
scroll to position [625, 0]
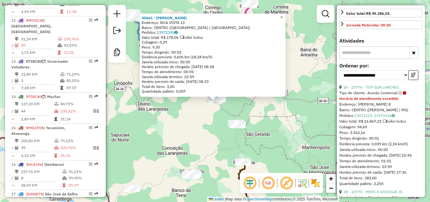
click at [168, 121] on div "45661 - EDUARDA GOMES Endereço: BOA VISTA 13 Bairro: CENTRO (CENTRAL DE MINAS /…" at bounding box center [215, 101] width 430 height 202
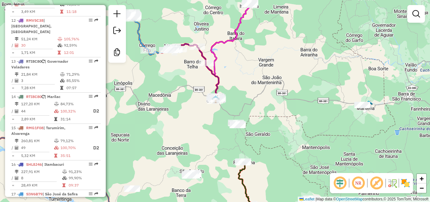
drag, startPoint x: 174, startPoint y: 150, endPoint x: 235, endPoint y: 115, distance: 70.1
click at [230, 117] on div "Rota 12 - Placa RMV5C38 45661 - EDUARDA GOMES 45661 - EDUARDA GOMES Endereço: B…" at bounding box center [215, 101] width 430 height 202
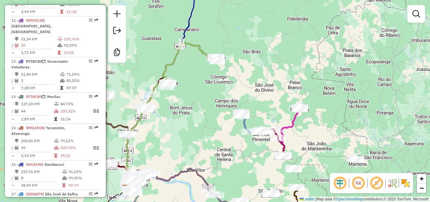
click at [201, 48] on icon at bounding box center [184, 68] width 65 height 52
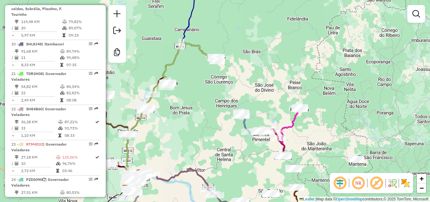
select select "**********"
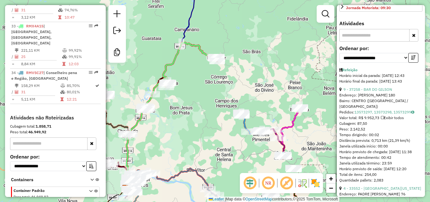
scroll to position [252, 0]
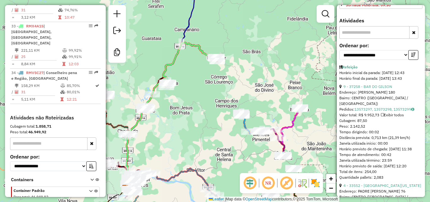
click at [198, 91] on div "Janela de atendimento Grade de atendimento Capacidade Transportadoras Veículos …" at bounding box center [215, 101] width 430 height 202
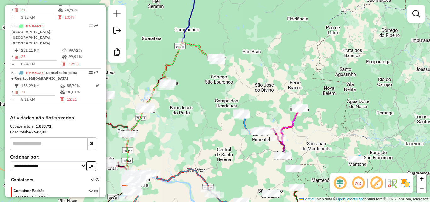
drag, startPoint x: 197, startPoint y: 100, endPoint x: 229, endPoint y: 40, distance: 68.3
click at [229, 40] on div "Janela de atendimento Grade de atendimento Capacidade Transportadoras Veículos …" at bounding box center [215, 101] width 430 height 202
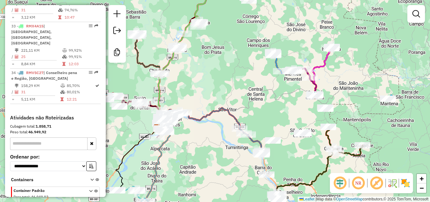
drag, startPoint x: 286, startPoint y: 99, endPoint x: 260, endPoint y: 59, distance: 47.1
click at [269, 57] on div "Janela de atendimento Grade de atendimento Capacidade Transportadoras Veículos …" at bounding box center [215, 101] width 430 height 202
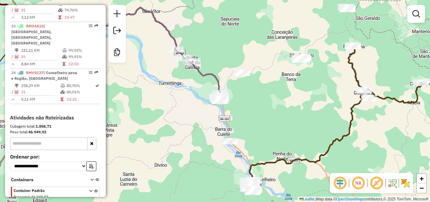
drag, startPoint x: 205, startPoint y: 73, endPoint x: 223, endPoint y: 80, distance: 18.8
click at [205, 73] on icon at bounding box center [142, 54] width 157 height 93
select select "**********"
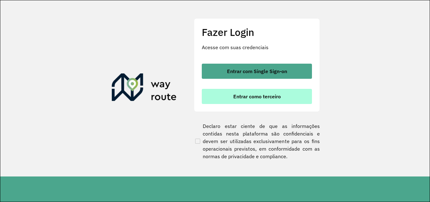
click at [255, 97] on span "Entrar como terceiro" at bounding box center [257, 96] width 48 height 5
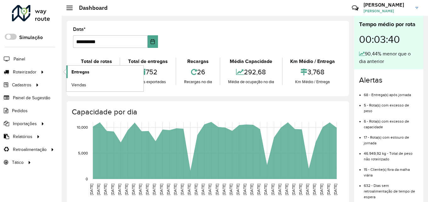
click at [97, 71] on link "Entregas" at bounding box center [104, 71] width 77 height 13
click at [95, 71] on link "Entregas" at bounding box center [104, 71] width 77 height 13
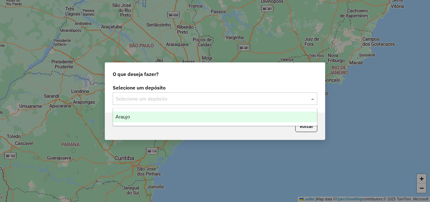
click at [210, 96] on input "text" at bounding box center [209, 99] width 186 height 8
click at [188, 112] on div "Araujo" at bounding box center [215, 116] width 204 height 11
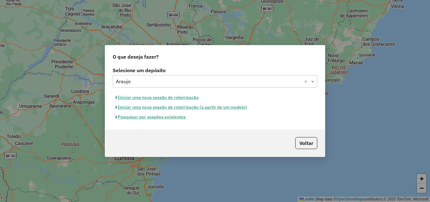
click at [156, 118] on button "Pesquisar por sessões existentes" at bounding box center [151, 117] width 76 height 10
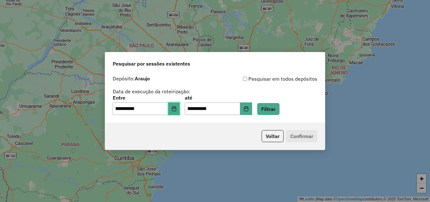
click at [178, 105] on button "Choose Date" at bounding box center [174, 108] width 12 height 13
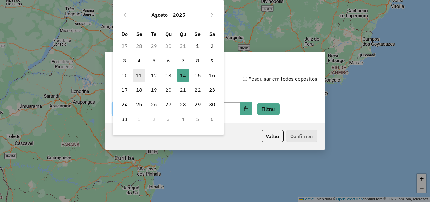
click at [141, 74] on span "11" at bounding box center [139, 75] width 13 height 13
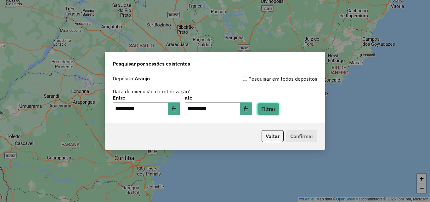
click at [280, 110] on button "Filtrar" at bounding box center [268, 109] width 22 height 12
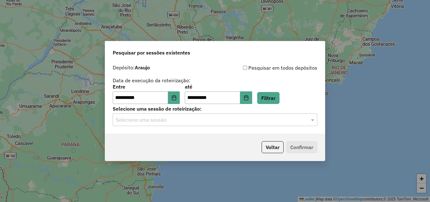
drag, startPoint x: 218, startPoint y: 120, endPoint x: 212, endPoint y: 122, distance: 6.7
click at [218, 120] on input "text" at bounding box center [209, 120] width 186 height 8
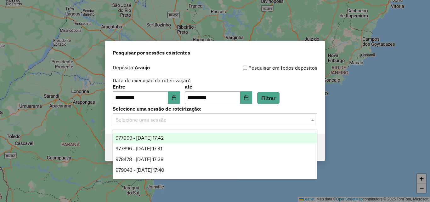
click at [161, 138] on span "977099 - [DATE] 17:42" at bounding box center [140, 137] width 48 height 5
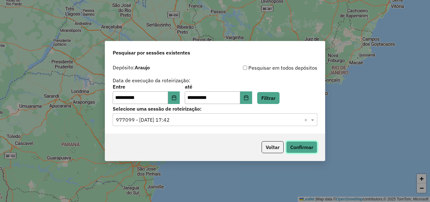
click at [308, 150] on button "Confirmar" at bounding box center [301, 147] width 31 height 12
click at [168, 118] on input "text" at bounding box center [209, 120] width 186 height 8
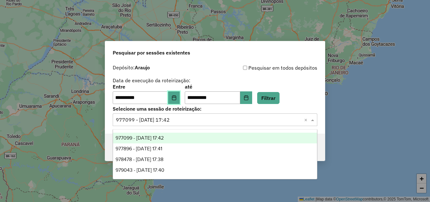
click at [179, 93] on button "Choose Date" at bounding box center [174, 97] width 12 height 13
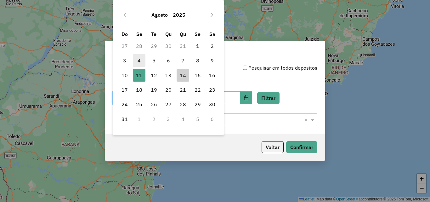
click at [136, 63] on span "4" at bounding box center [139, 60] width 13 height 13
type input "**********"
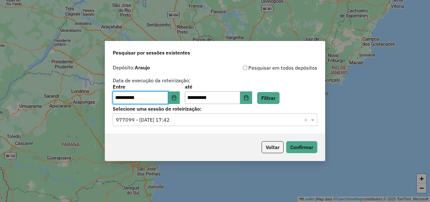
click at [181, 120] on input "text" at bounding box center [209, 120] width 186 height 8
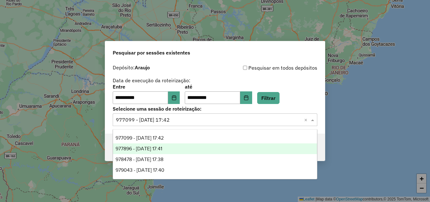
click at [319, 119] on div "**********" at bounding box center [215, 97] width 220 height 72
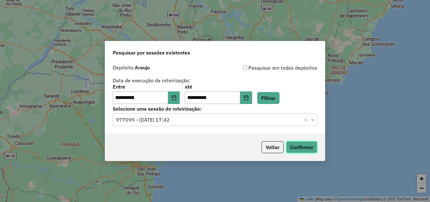
click at [308, 146] on button "Confirmar" at bounding box center [301, 147] width 31 height 12
click at [178, 126] on div "**********" at bounding box center [215, 97] width 220 height 72
click at [183, 119] on input "text" at bounding box center [209, 120] width 186 height 8
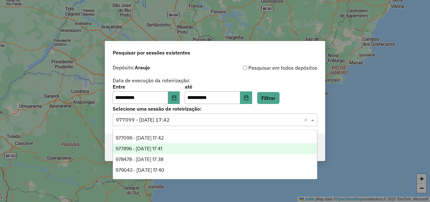
click at [162, 150] on span "977896 - 12/08/2025 17:41" at bounding box center [139, 148] width 47 height 5
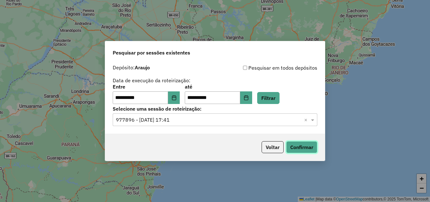
click at [298, 146] on button "Confirmar" at bounding box center [301, 147] width 31 height 12
click at [177, 98] on icon "Choose Date" at bounding box center [174, 97] width 5 height 5
click at [269, 122] on input "text" at bounding box center [209, 120] width 186 height 8
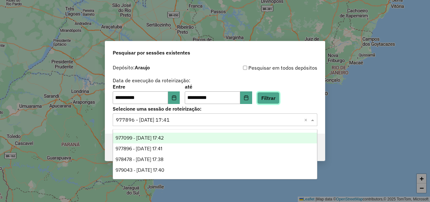
click at [277, 95] on button "Filtrar" at bounding box center [268, 98] width 22 height 12
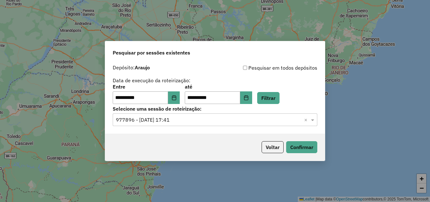
click at [205, 124] on hb-app "**********" at bounding box center [215, 101] width 430 height 202
click at [192, 126] on div "**********" at bounding box center [215, 97] width 220 height 72
click at [187, 119] on input "text" at bounding box center [209, 120] width 186 height 8
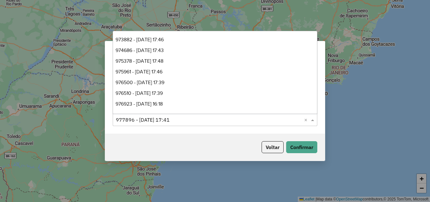
scroll to position [42, 0]
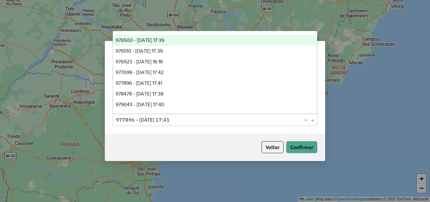
click at [178, 43] on div "976500 - 08/08/2025 17:39" at bounding box center [215, 40] width 204 height 11
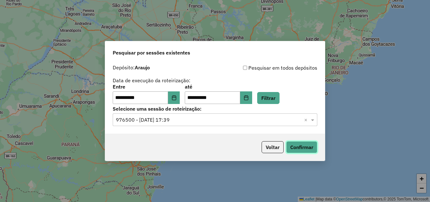
click at [296, 150] on button "Confirmar" at bounding box center [301, 147] width 31 height 12
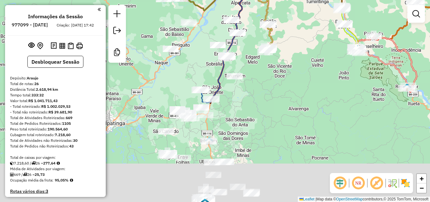
drag, startPoint x: 272, startPoint y: 190, endPoint x: 291, endPoint y: 72, distance: 120.0
click at [294, 71] on div "Janela de atendimento Grade de atendimento Capacidade Transportadoras Veículos …" at bounding box center [215, 101] width 430 height 202
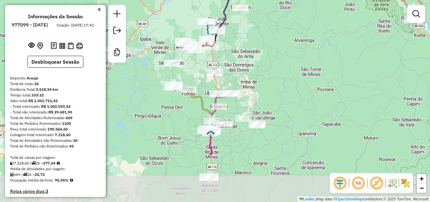
drag, startPoint x: 256, startPoint y: 145, endPoint x: 263, endPoint y: 78, distance: 67.0
click at [263, 78] on div "Janela de atendimento Grade de atendimento Capacidade Transportadoras Veículos …" at bounding box center [215, 101] width 430 height 202
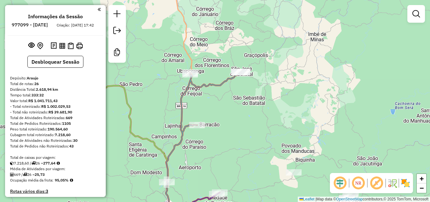
click at [218, 86] on icon at bounding box center [200, 147] width 82 height 150
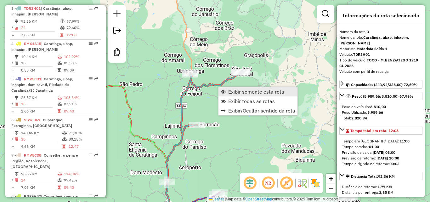
scroll to position [311, 0]
click at [239, 91] on span "Exibir somente esta rota" at bounding box center [256, 91] width 56 height 5
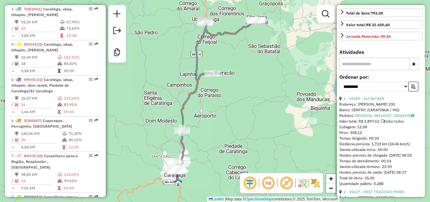
scroll to position [252, 0]
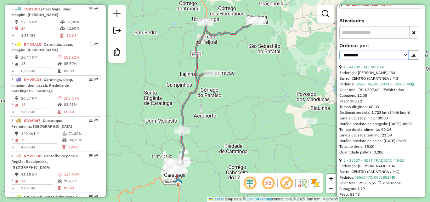
click at [393, 51] on select "**********" at bounding box center [373, 55] width 69 height 10
select select "**********"
click at [339, 50] on select "**********" at bounding box center [373, 55] width 69 height 10
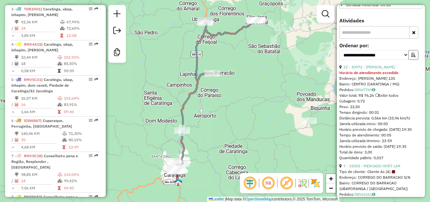
click at [412, 56] on icon "button" at bounding box center [413, 55] width 4 height 4
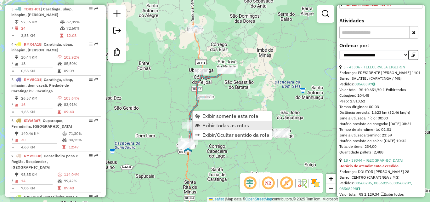
click at [213, 125] on span "Exibir todas as rotas" at bounding box center [225, 125] width 47 height 5
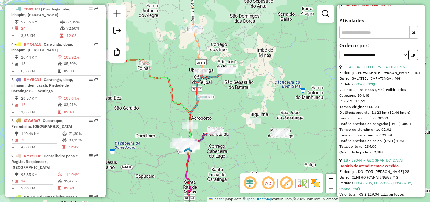
click at [197, 174] on div "Janela de atendimento Grade de atendimento Capacidade Transportadoras Veículos …" at bounding box center [215, 101] width 430 height 202
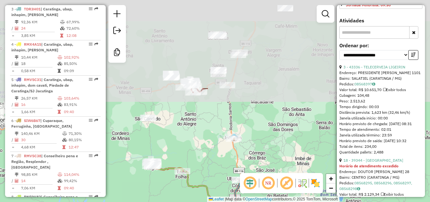
drag, startPoint x: 225, startPoint y: 66, endPoint x: 204, endPoint y: 144, distance: 81.5
click at [202, 149] on div "Janela de atendimento Grade de atendimento Capacidade Transportadoras Veículos …" at bounding box center [215, 101] width 430 height 202
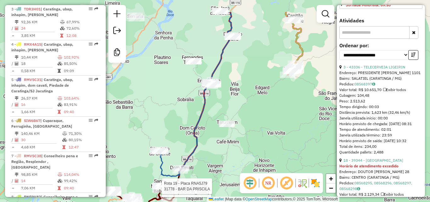
drag, startPoint x: 224, startPoint y: 44, endPoint x: 209, endPoint y: 77, distance: 36.3
click at [177, 98] on div "Rota 19 - Placa RNA5J79 35063 - LANCHONETE CAMPOS Rota 19 - Placa RNA5J79 31778…" at bounding box center [215, 101] width 430 height 202
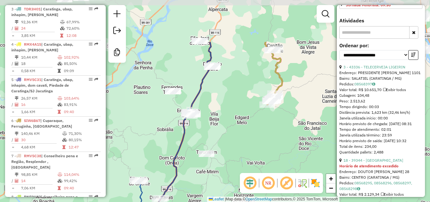
drag, startPoint x: 232, startPoint y: 37, endPoint x: 225, endPoint y: 68, distance: 31.5
click at [218, 92] on div "Rota 19 - Placa RNA5J79 35063 - LANCHONETE CAMPOS Rota 19 - Placa RNA5J79 31778…" at bounding box center [215, 101] width 430 height 202
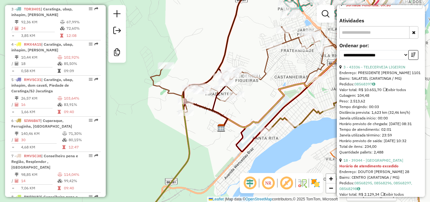
click at [266, 66] on icon at bounding box center [243, 70] width 186 height 86
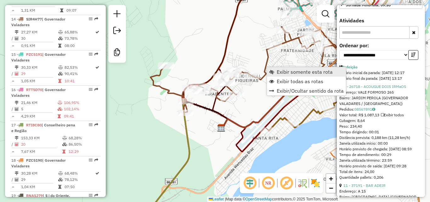
scroll to position [704, 0]
click at [277, 68] on link "Exibir somente esta rota" at bounding box center [306, 71] width 79 height 9
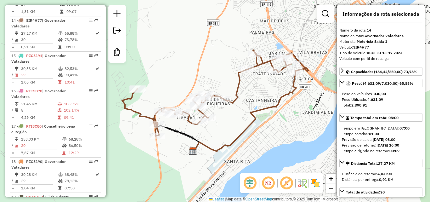
scroll to position [0, 0]
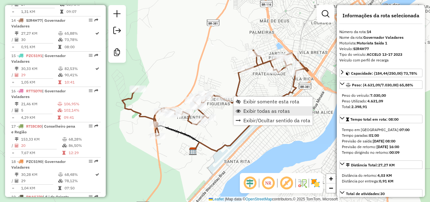
click at [268, 109] on span "Exibir todas as rotas" at bounding box center [266, 110] width 47 height 5
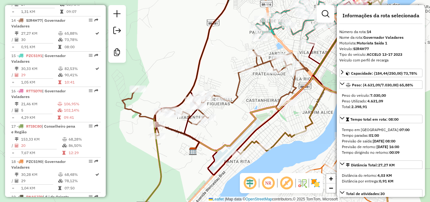
drag, startPoint x: 202, startPoint y: 172, endPoint x: 182, endPoint y: 61, distance: 112.4
click at [185, 69] on div "Janela de atendimento Grade de atendimento Capacidade Transportadoras Veículos …" at bounding box center [215, 101] width 430 height 202
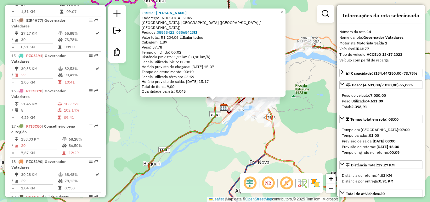
drag, startPoint x: 216, startPoint y: 148, endPoint x: 229, endPoint y: 115, distance: 36.0
click at [218, 144] on div "11559 - ENILZA MIRANDA GONCA Endereço: INDUSTRIAL 2045 Bairro: DISTRITO INDUSTR…" at bounding box center [215, 101] width 430 height 202
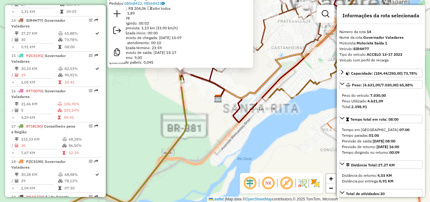
click at [247, 61] on div "Quantidade pallets: 0,045" at bounding box center [180, 62] width 142 height 5
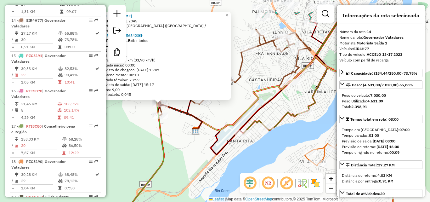
drag, startPoint x: 280, startPoint y: 32, endPoint x: 258, endPoint y: 65, distance: 39.1
click at [258, 65] on div "11559 - ENILZA MIRANDA GONCA Endereço: INDUSTRIAL 2045 Bairro: DISTRITO INDUSTR…" at bounding box center [215, 101] width 430 height 202
click at [261, 64] on div "11559 - ENILZA MIRANDA GONCA Endereço: INDUSTRIAL 2045 Bairro: DISTRITO INDUSTR…" at bounding box center [215, 101] width 430 height 202
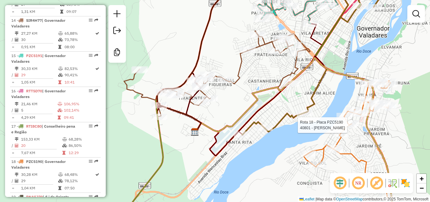
select select "**********"
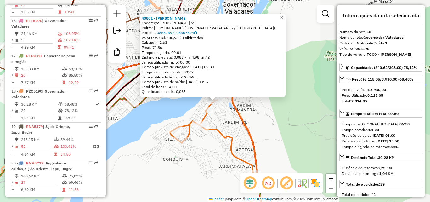
scroll to position [845, 0]
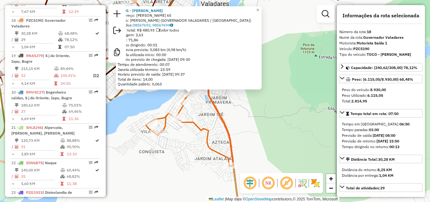
drag, startPoint x: 308, startPoint y: 150, endPoint x: 256, endPoint y: 132, distance: 55.5
click at [256, 132] on div "40801 - PADARIA GOMES Endereço: VIRGILIO VIEIRA 65 Bairro: SAO RAIMUNDO (GOVERN…" at bounding box center [215, 101] width 430 height 202
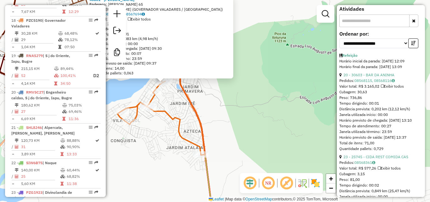
scroll to position [252, 0]
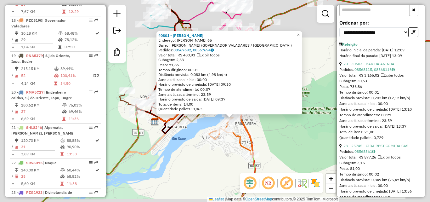
drag, startPoint x: 278, startPoint y: 154, endPoint x: 239, endPoint y: 64, distance: 98.1
click at [241, 67] on div "40801 - PADARIA GOMES Endereço: VIRGILIO VIEIRA 65 Bairro: SAO RAIMUNDO (GOVERN…" at bounding box center [215, 101] width 430 height 202
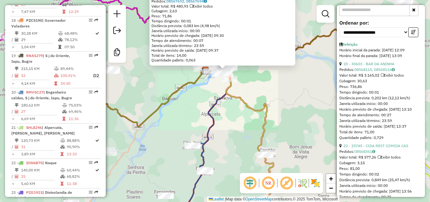
drag, startPoint x: 213, startPoint y: 132, endPoint x: 240, endPoint y: 74, distance: 64.2
click at [231, 61] on icon at bounding box center [206, 139] width 50 height 156
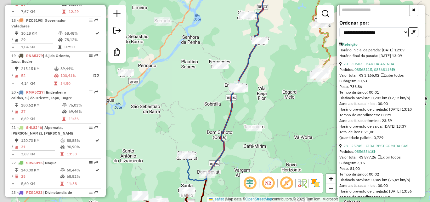
drag, startPoint x: 245, startPoint y: 84, endPoint x: 256, endPoint y: 68, distance: 19.7
click at [256, 68] on div "40801 - PADARIA GOMES Endereço: VIRGILIO VIEIRA 65 Bairro: SAO RAIMUNDO (GOVERN…" at bounding box center [215, 101] width 430 height 202
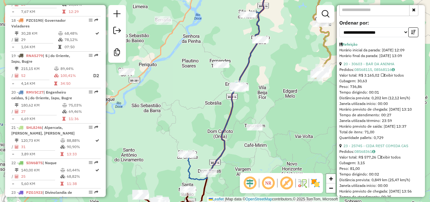
click at [191, 164] on icon at bounding box center [223, 96] width 76 height 168
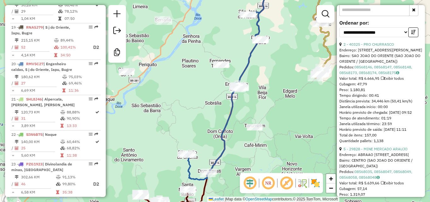
scroll to position [917, 0]
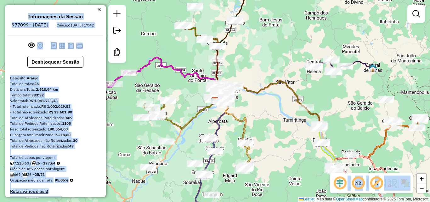
drag, startPoint x: 266, startPoint y: 160, endPoint x: 275, endPoint y: 118, distance: 42.8
click at [275, 118] on hb-app "Aguarde... Pop-up bloqueado! Seu navegador bloqueou automáticamente a abertura …" at bounding box center [215, 101] width 430 height 202
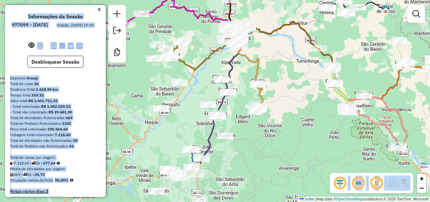
drag, startPoint x: 285, startPoint y: 90, endPoint x: 288, endPoint y: 84, distance: 6.8
click at [288, 84] on div "Janela de atendimento Grade de atendimento Capacidade Transportadoras Veículos …" at bounding box center [215, 101] width 430 height 202
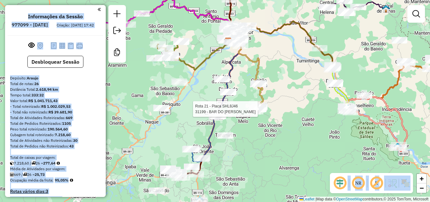
click at [249, 141] on div "Rota 21 - Placa SHL8J46 31199 - BAR DO JOSE MACHADO Janela de atendimento Grade…" at bounding box center [215, 101] width 430 height 202
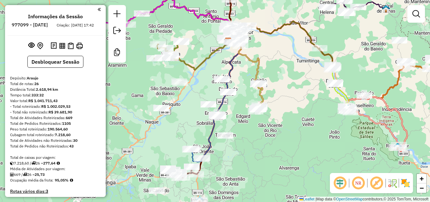
click at [219, 132] on div "Janela de atendimento Grade de atendimento Capacidade Transportadoras Veículos …" at bounding box center [215, 101] width 430 height 202
click at [227, 142] on div "Janela de atendimento Grade de atendimento Capacidade Transportadoras Veículos …" at bounding box center [215, 101] width 430 height 202
click at [228, 139] on div at bounding box center [225, 135] width 16 height 6
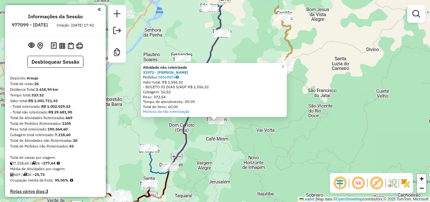
click at [221, 159] on div "Atividade não roteirizada 31973 - MERC FERREIRA Pedidos: 08568855 Valor total: …" at bounding box center [215, 101] width 430 height 202
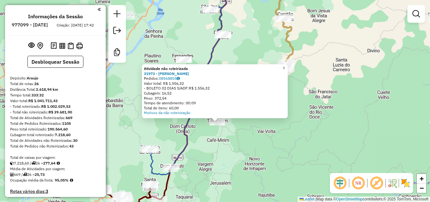
click at [221, 159] on div "Atividade não roteirizada 31973 - MERC FERREIRA Pedidos: 08568855 Valor total: …" at bounding box center [215, 101] width 430 height 202
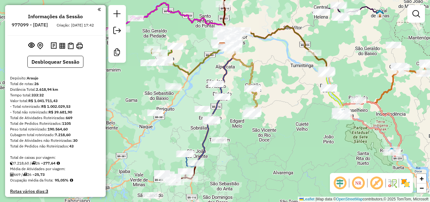
click at [218, 143] on div at bounding box center [219, 140] width 16 height 6
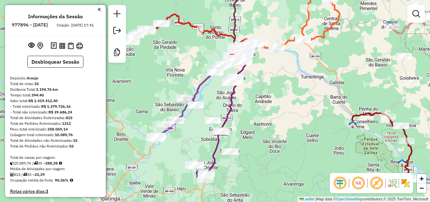
drag, startPoint x: 279, startPoint y: 149, endPoint x: 310, endPoint y: 62, distance: 91.6
click at [310, 62] on div "Janela de atendimento Grade de atendimento Capacidade Transportadoras Veículos …" at bounding box center [215, 101] width 430 height 202
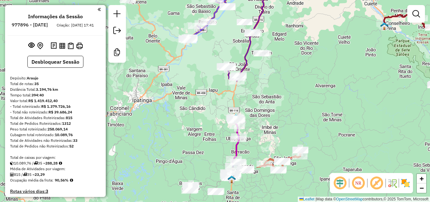
drag, startPoint x: 282, startPoint y: 75, endPoint x: 265, endPoint y: 75, distance: 17.0
click at [284, 68] on div "Janela de atendimento Grade de atendimento Capacidade Transportadoras Veículos …" at bounding box center [215, 101] width 430 height 202
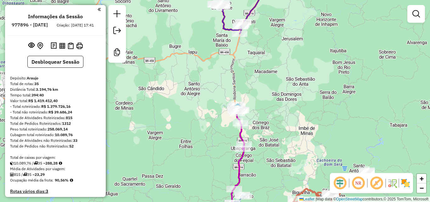
click at [242, 131] on icon at bounding box center [239, 147] width 10 height 84
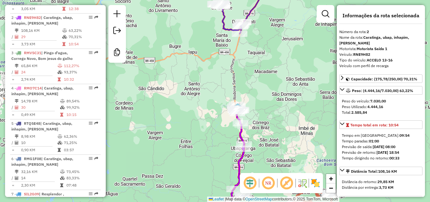
drag, startPoint x: 257, startPoint y: 115, endPoint x: 246, endPoint y: 104, distance: 15.1
click at [246, 104] on div "Janela de atendimento Grade de atendimento Capacidade Transportadoras Veículos …" at bounding box center [215, 101] width 430 height 202
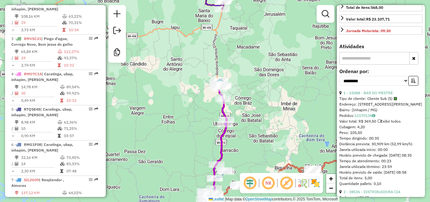
scroll to position [252, 0]
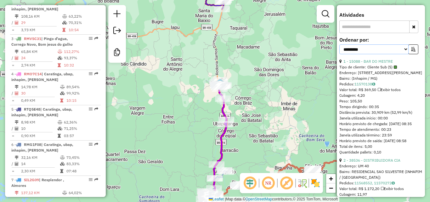
click at [387, 54] on select "**********" at bounding box center [373, 49] width 69 height 10
select select "**********"
click at [339, 44] on select "**********" at bounding box center [373, 49] width 69 height 10
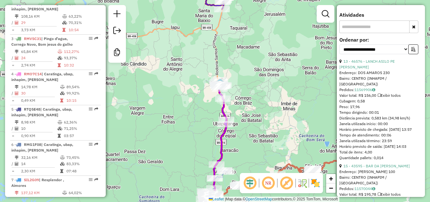
click at [249, 61] on div "Janela de atendimento Grade de atendimento Capacidade Transportadoras Veículos …" at bounding box center [215, 101] width 430 height 202
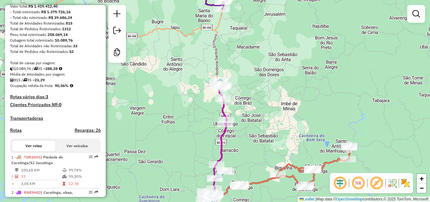
scroll to position [0, 0]
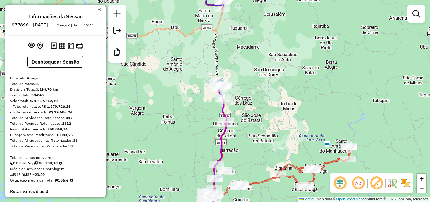
click at [222, 137] on icon at bounding box center [221, 122] width 10 height 84
select select "**********"
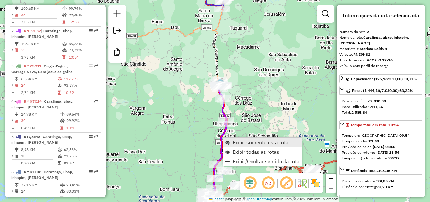
scroll to position [283, 0]
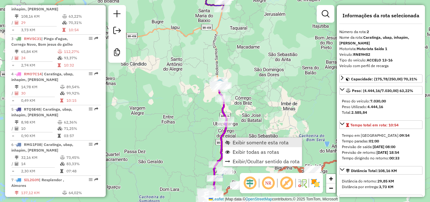
click at [253, 142] on span "Exibir somente esta rota" at bounding box center [261, 142] width 56 height 5
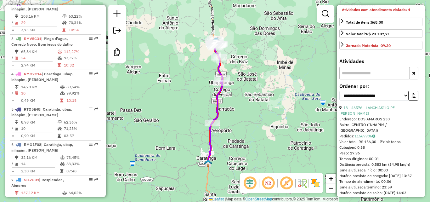
scroll to position [220, 0]
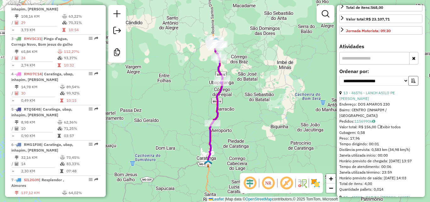
click at [415, 81] on button "button" at bounding box center [413, 81] width 10 height 10
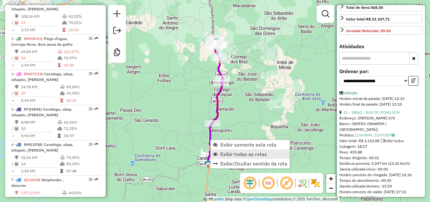
click at [236, 153] on span "Exibir todas as rotas" at bounding box center [243, 153] width 47 height 5
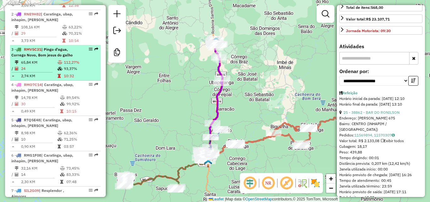
scroll to position [283, 0]
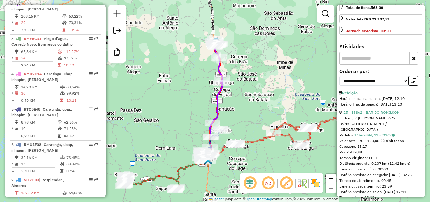
drag, startPoint x: 63, startPoint y: 122, endPoint x: 151, endPoint y: 132, distance: 88.3
click at [63, 118] on div "5 - RTQ5E48 | Caratinga, ubap, inhapim, dom cavati" at bounding box center [44, 111] width 67 height 11
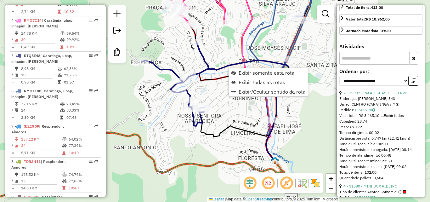
scroll to position [389, 0]
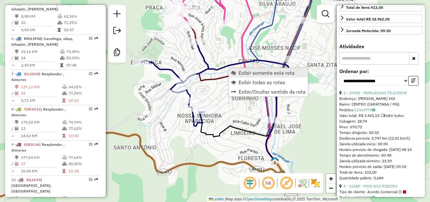
click at [260, 73] on span "Exibir somente esta rota" at bounding box center [267, 72] width 56 height 5
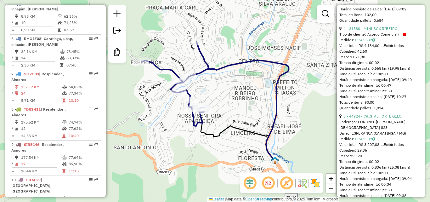
scroll to position [178, 0]
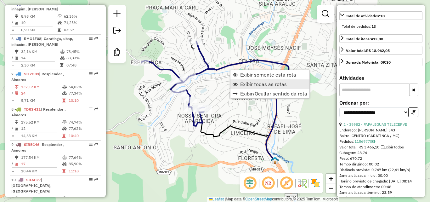
click at [253, 86] on span "Exibir todas as rotas" at bounding box center [263, 84] width 47 height 5
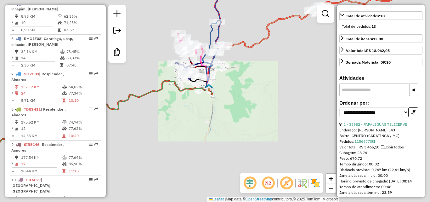
drag, startPoint x: 289, startPoint y: 71, endPoint x: 224, endPoint y: 121, distance: 81.7
click at [228, 118] on div "Janela de atendimento Grade de atendimento Capacidade Transportadoras Veículos …" at bounding box center [215, 101] width 430 height 202
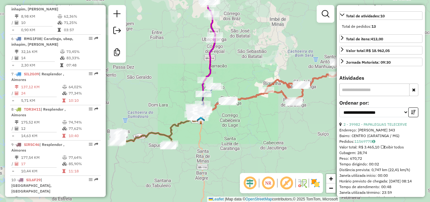
click at [242, 69] on div "Janela de atendimento Grade de atendimento Capacidade Transportadoras Veículos …" at bounding box center [215, 101] width 430 height 202
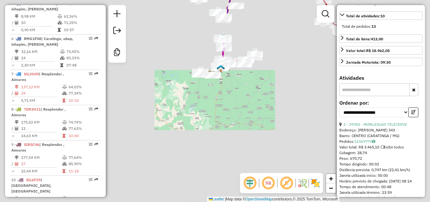
drag, startPoint x: 262, startPoint y: 41, endPoint x: 198, endPoint y: 107, distance: 91.9
click at [198, 107] on div "Janela de atendimento Grade de atendimento Capacidade Transportadoras Veículos …" at bounding box center [215, 101] width 430 height 202
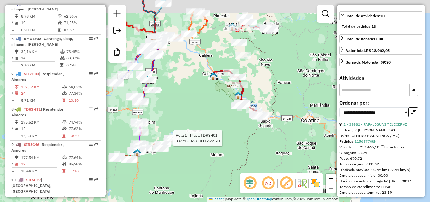
drag, startPoint x: 195, startPoint y: 114, endPoint x: 202, endPoint y: 118, distance: 7.5
click at [181, 132] on div "Rota 1 - Placa TDR3H01 38779 - BAR DO LAZARO Janela de atendimento Grade de ate…" at bounding box center [215, 101] width 430 height 202
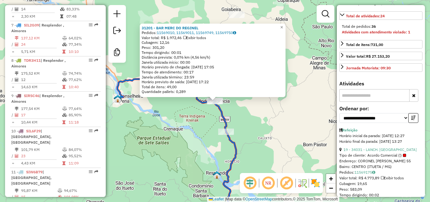
scroll to position [460, 0]
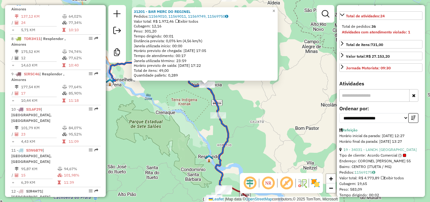
drag, startPoint x: 255, startPoint y: 130, endPoint x: 241, endPoint y: 114, distance: 21.0
click at [241, 114] on div "31201 - BAR MERC DO REGINEL Pedidos: 11569010, 11569011, 11569749, 11569750 Val…" at bounding box center [215, 101] width 430 height 202
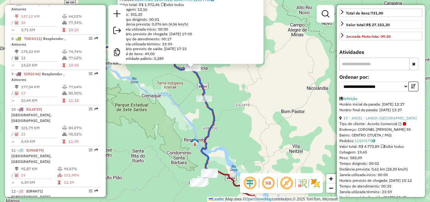
scroll to position [235, 0]
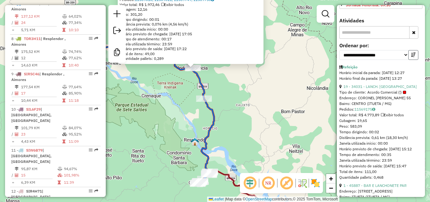
click at [416, 54] on button "button" at bounding box center [413, 55] width 10 height 10
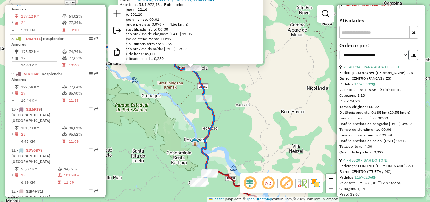
click at [415, 54] on button "button" at bounding box center [413, 55] width 10 height 10
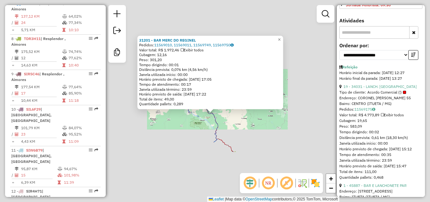
drag, startPoint x: 232, startPoint y: 129, endPoint x: 165, endPoint y: 145, distance: 68.7
click at [232, 129] on div "31201 - BAR MERC DO REGINEL Pedidos: 11569010, 11569011, 11569749, 11569750 Val…" at bounding box center [215, 101] width 430 height 202
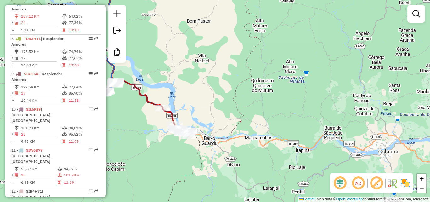
drag, startPoint x: 230, startPoint y: 86, endPoint x: 281, endPoint y: 86, distance: 50.7
click at [286, 87] on div "Janela de atendimento Grade de atendimento Capacidade Transportadoras Veículos …" at bounding box center [215, 101] width 430 height 202
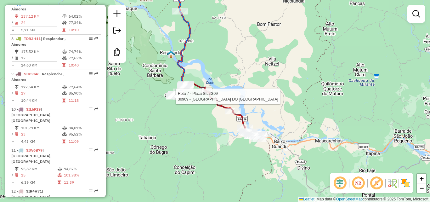
select select "**********"
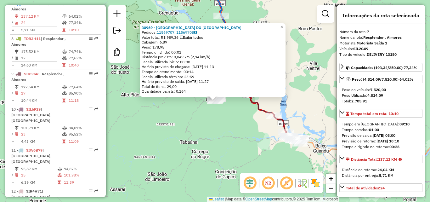
scroll to position [63, 0]
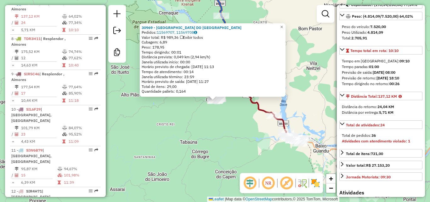
click at [207, 143] on div "30969 - AÇOUGUE DO KASSIO Pedidos: 11569707, 11569708 Valor total: R$ 989,36 Ex…" at bounding box center [215, 101] width 430 height 202
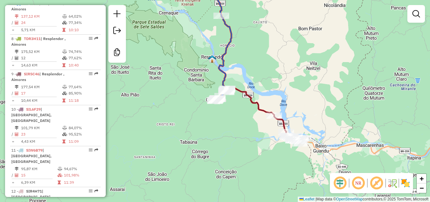
click at [226, 52] on icon at bounding box center [211, 40] width 39 height 121
select select "**********"
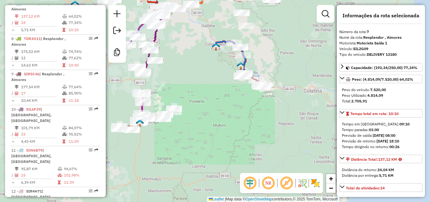
drag, startPoint x: 261, startPoint y: 40, endPoint x: 258, endPoint y: 60, distance: 21.0
click at [258, 60] on div "Janela de atendimento Grade de atendimento Capacidade Transportadoras Veículos …" at bounding box center [215, 101] width 430 height 202
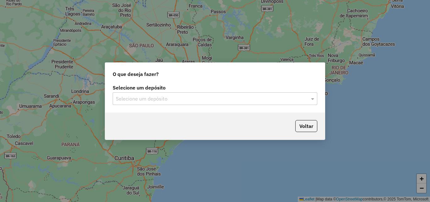
click at [210, 104] on div "Selecione um depósito" at bounding box center [215, 98] width 205 height 13
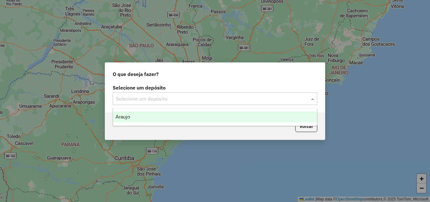
click at [170, 115] on div "Araujo" at bounding box center [215, 116] width 204 height 11
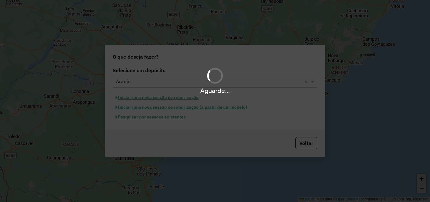
click at [166, 83] on div "Aguarde..." at bounding box center [215, 81] width 430 height 30
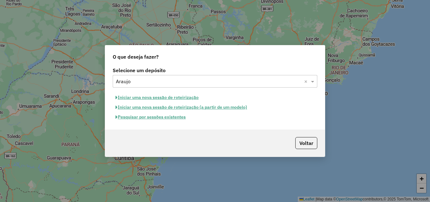
click at [174, 117] on button "Pesquisar por sessões existentes" at bounding box center [151, 117] width 76 height 10
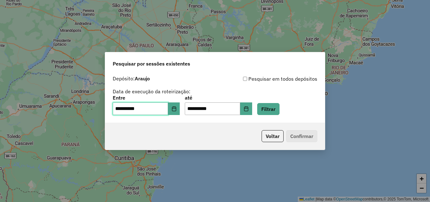
click at [168, 104] on input "**********" at bounding box center [140, 108] width 55 height 13
click at [176, 111] on icon "Choose Date" at bounding box center [174, 108] width 4 height 5
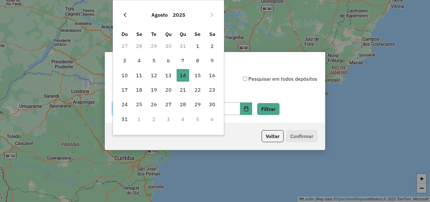
click at [127, 11] on button "Previous Month" at bounding box center [125, 15] width 10 height 10
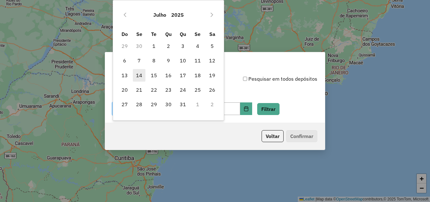
click at [139, 74] on span "14" at bounding box center [139, 75] width 13 height 13
type input "**********"
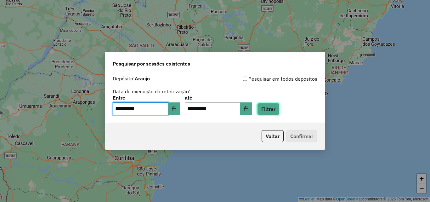
drag, startPoint x: 275, startPoint y: 108, endPoint x: 221, endPoint y: 110, distance: 54.5
click at [275, 108] on button "Filtrar" at bounding box center [268, 109] width 22 height 12
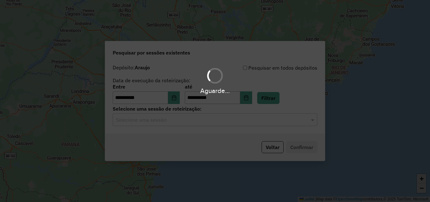
drag, startPoint x: 147, startPoint y: 121, endPoint x: 149, endPoint y: 125, distance: 4.8
click at [147, 121] on hb-app "**********" at bounding box center [215, 101] width 430 height 202
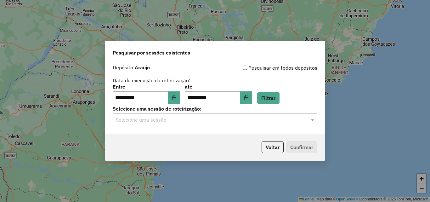
click at [153, 125] on div "Selecione uma sessão" at bounding box center [215, 119] width 205 height 13
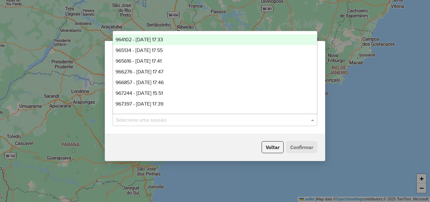
click at [154, 44] on div "964102 - [DATE] 17:33" at bounding box center [215, 39] width 204 height 11
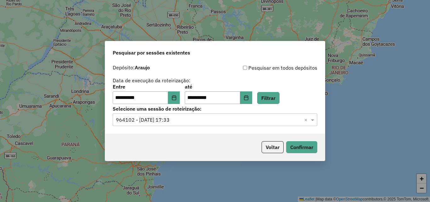
click at [303, 154] on div "Voltar Confirmar" at bounding box center [215, 146] width 220 height 27
click at [303, 150] on button "Confirmar" at bounding box center [301, 147] width 31 height 12
click at [172, 122] on input "text" at bounding box center [209, 120] width 186 height 8
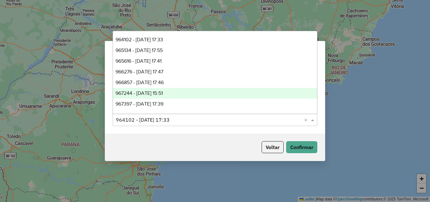
scroll to position [31, 0]
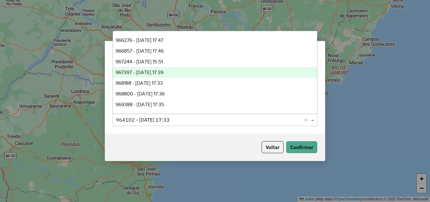
click at [163, 70] on span "967397 - [DATE] 17:39" at bounding box center [140, 72] width 48 height 5
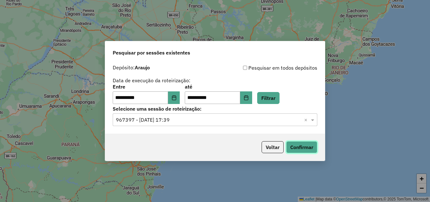
click at [304, 145] on button "Confirmar" at bounding box center [301, 147] width 31 height 12
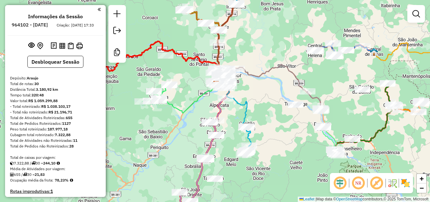
drag, startPoint x: 267, startPoint y: 181, endPoint x: 282, endPoint y: 110, distance: 72.2
click at [282, 110] on div "Janela de atendimento Grade de atendimento Capacidade Transportadoras Veículos …" at bounding box center [215, 101] width 430 height 202
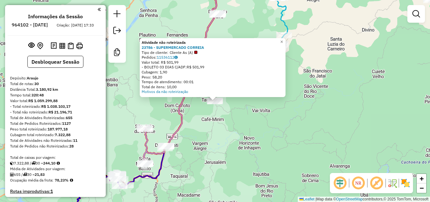
click at [204, 137] on div "Atividade não roteirizada 23786 - SUPERMERCADO CORREIA Tipo de cliente: Cliente…" at bounding box center [215, 101] width 430 height 202
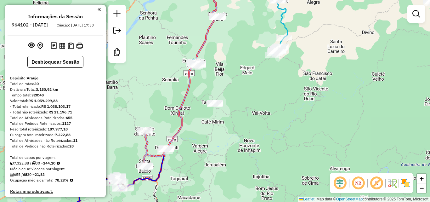
drag, startPoint x: 256, startPoint y: 123, endPoint x: 265, endPoint y: 137, distance: 16.9
click at [265, 137] on div "Janela de atendimento Grade de atendimento Capacidade Transportadoras Veículos …" at bounding box center [215, 101] width 430 height 202
